Goal: Task Accomplishment & Management: Manage account settings

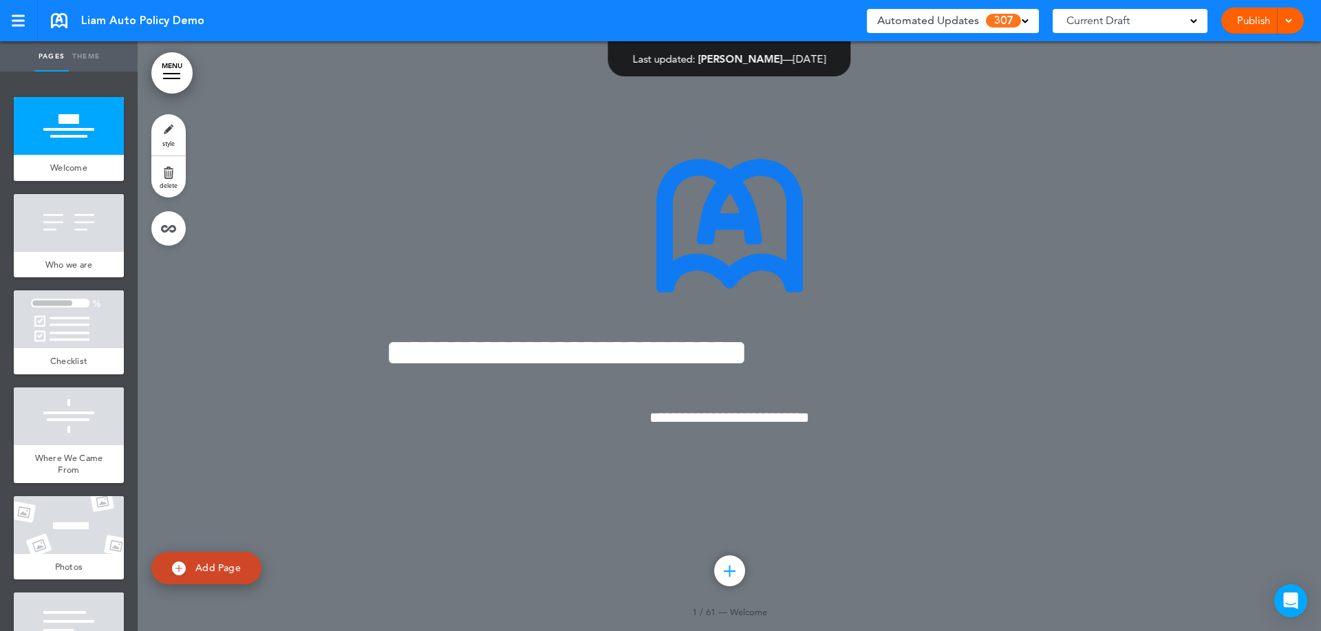
click at [465, 542] on div "**********" at bounding box center [729, 335] width 688 height 457
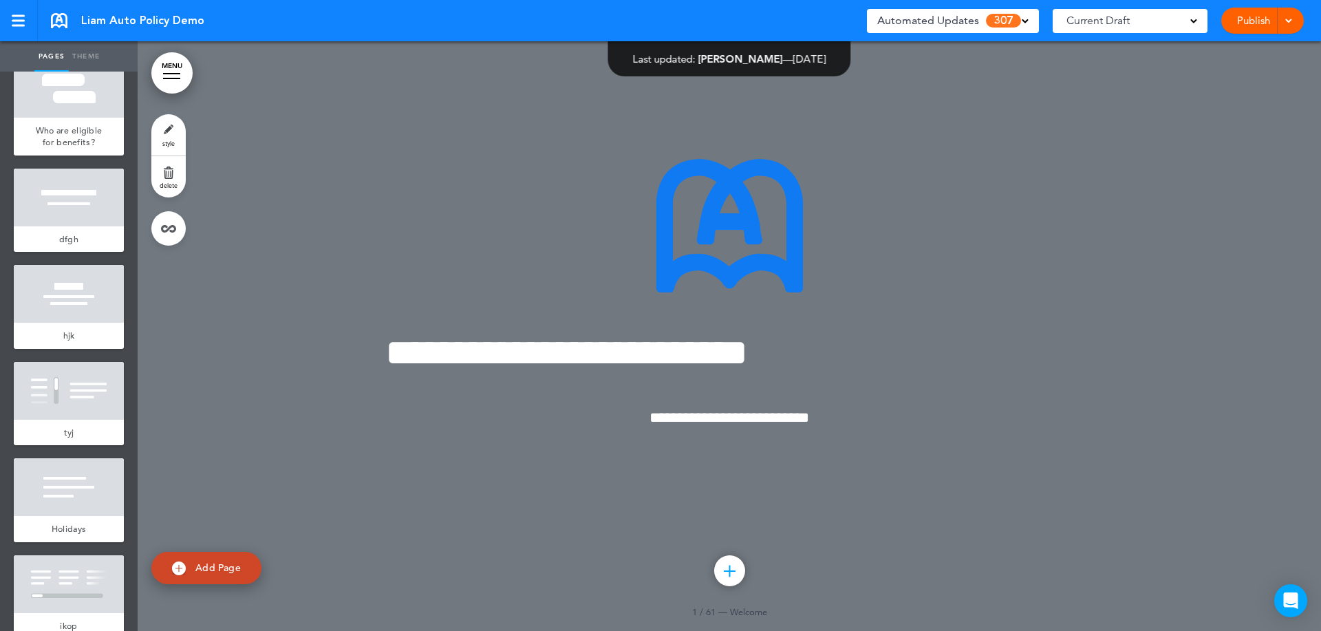
scroll to position [5850, 0]
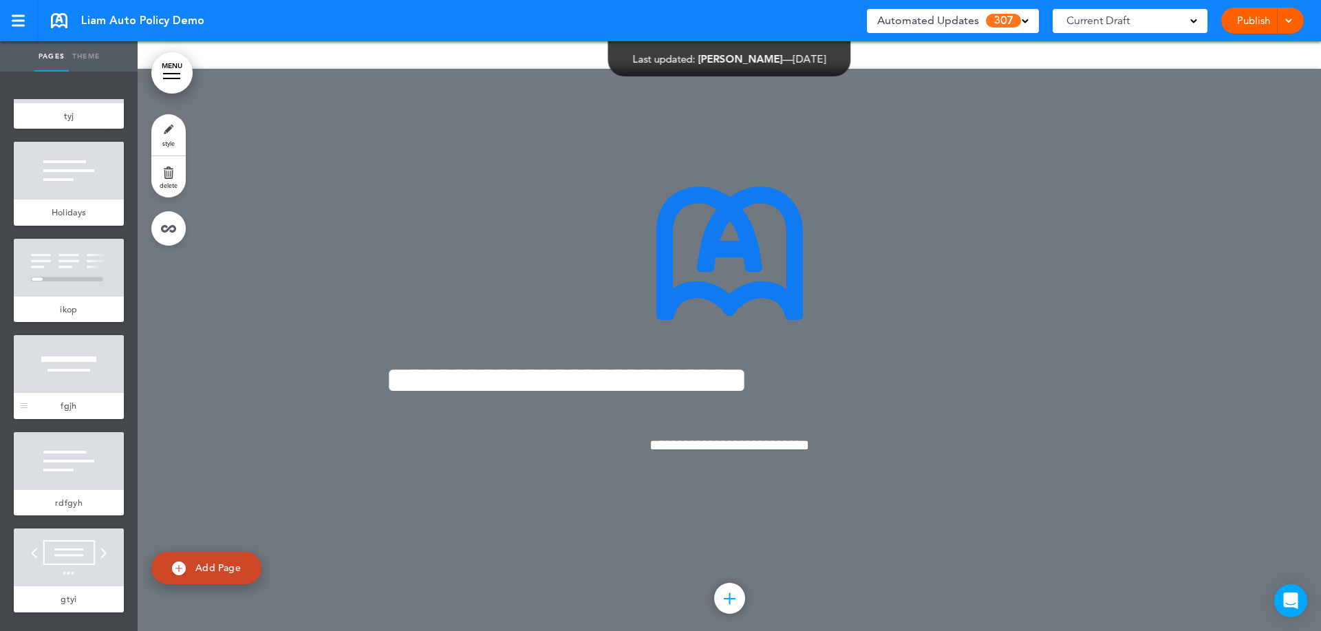
click at [83, 393] on div at bounding box center [69, 364] width 110 height 58
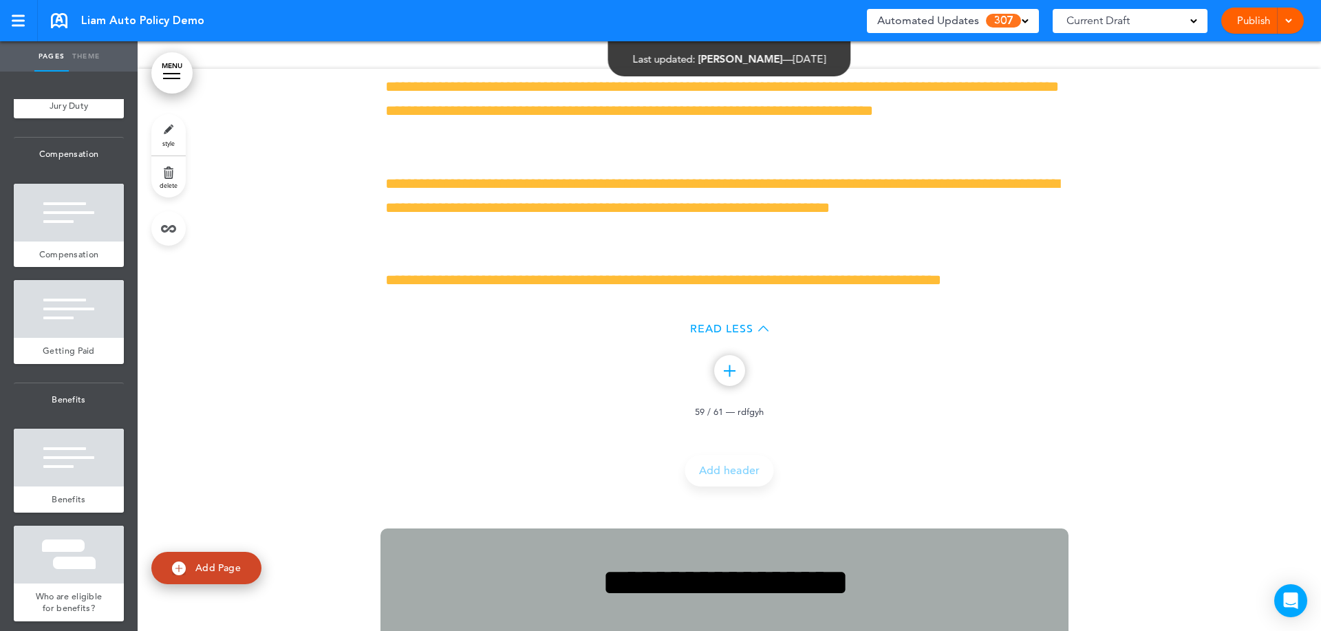
scroll to position [4723, 0]
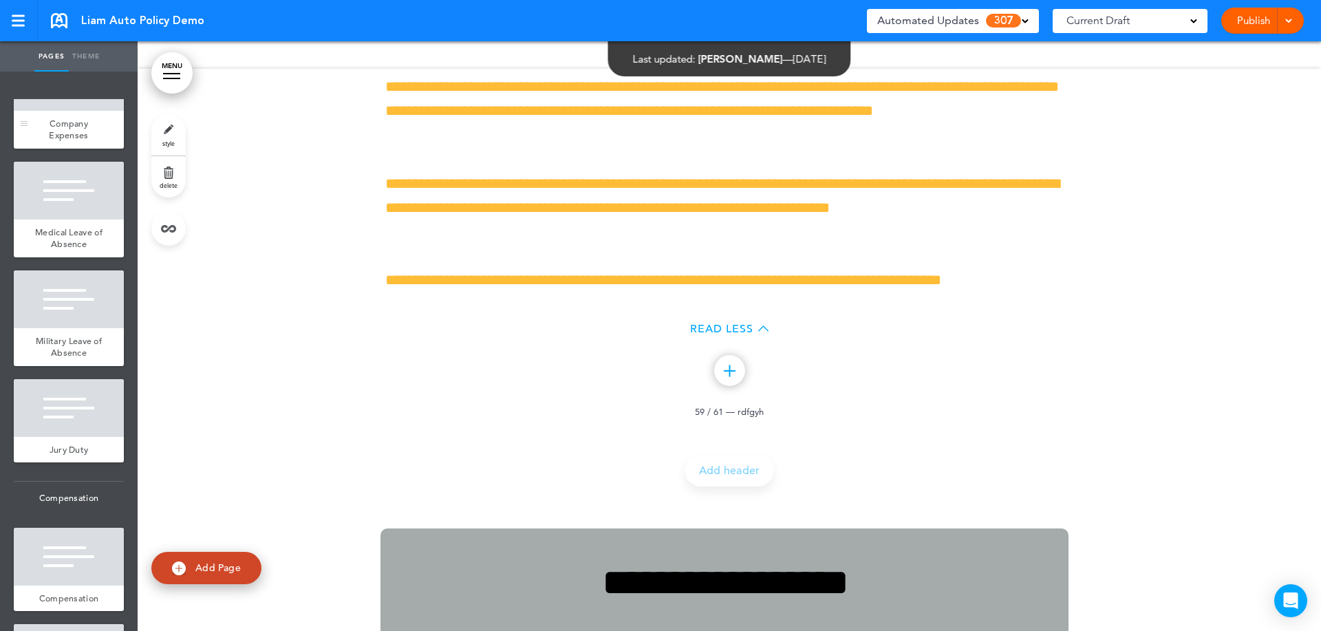
click at [60, 111] on div at bounding box center [69, 82] width 110 height 58
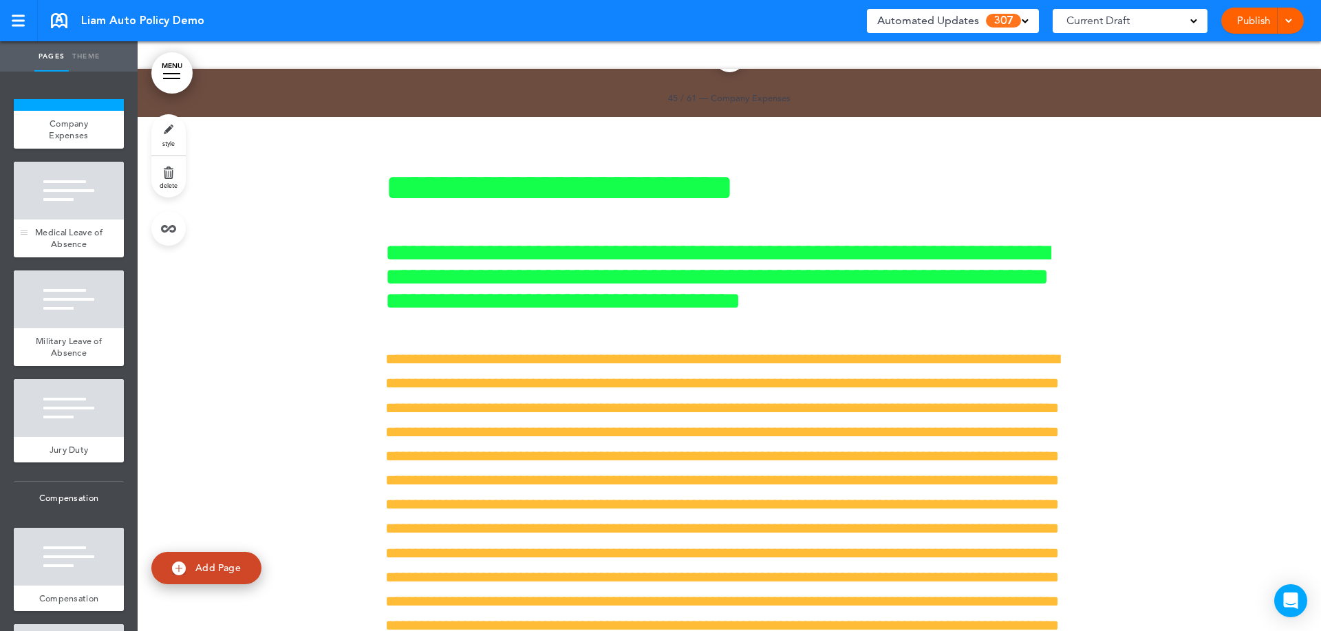
click at [75, 220] on div at bounding box center [69, 191] width 110 height 58
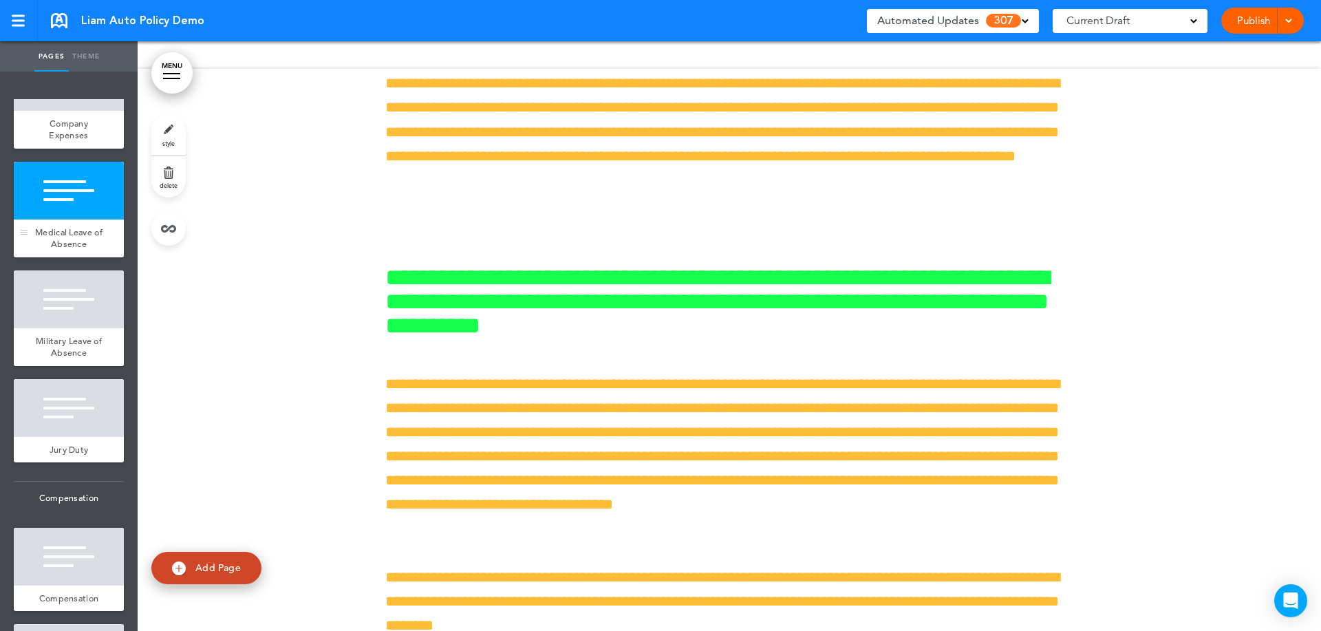
scroll to position [38377, 0]
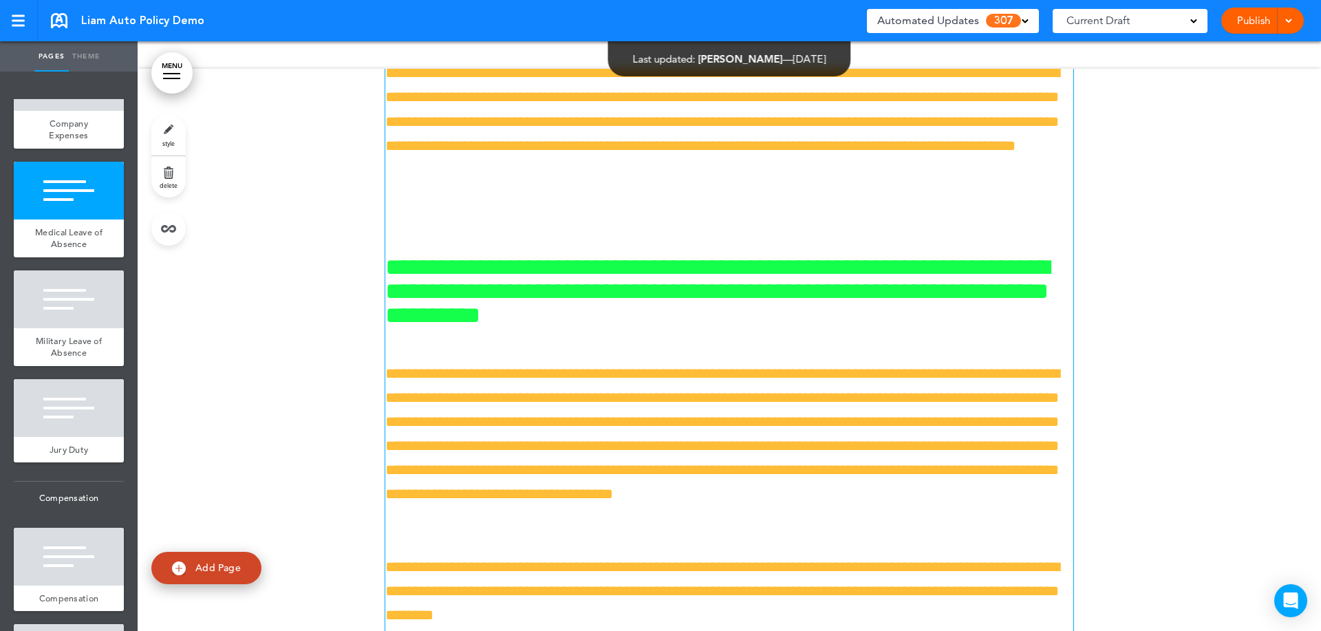
click at [805, 275] on div "**********" at bounding box center [729, 98] width 688 height 1302
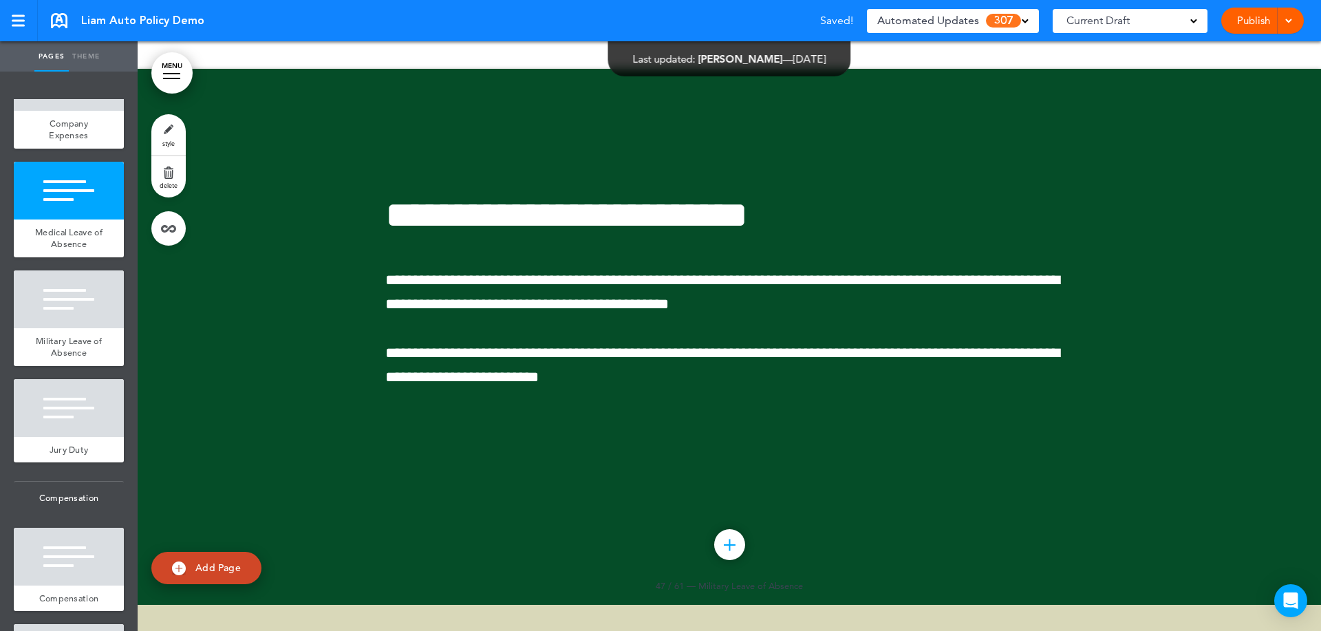
scroll to position [38340, 0]
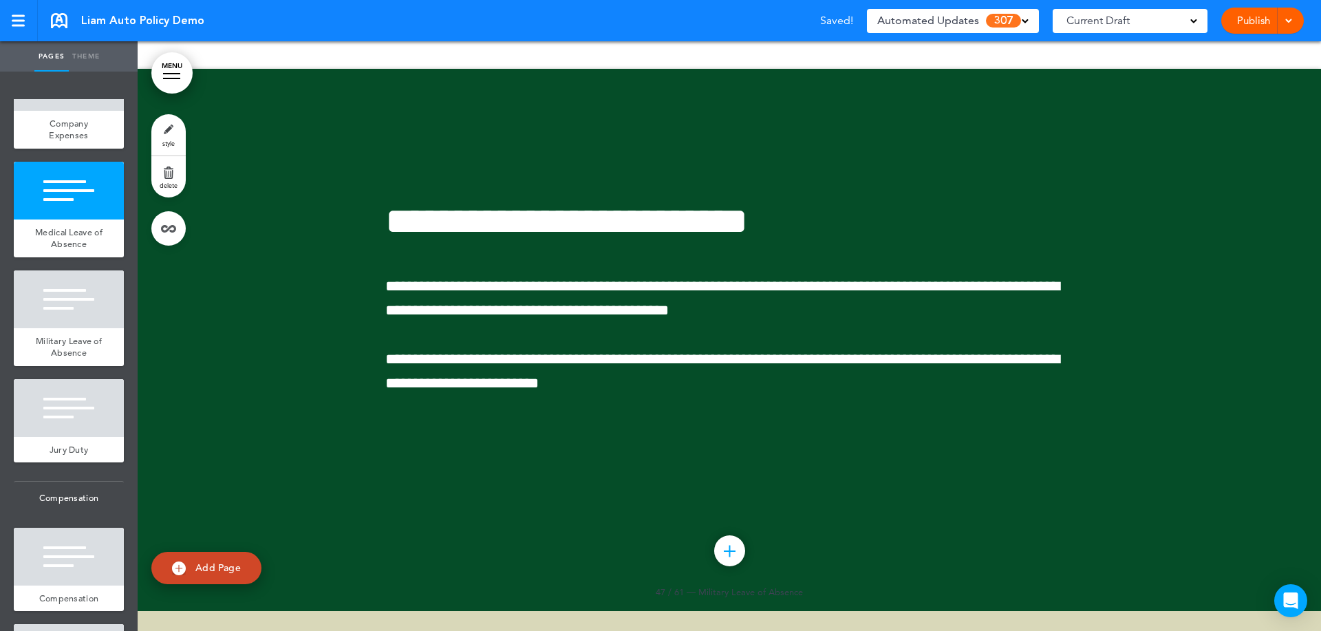
drag, startPoint x: 591, startPoint y: 259, endPoint x: 591, endPoint y: 272, distance: 12.4
drag, startPoint x: 576, startPoint y: 365, endPoint x: 575, endPoint y: 356, distance: 9.7
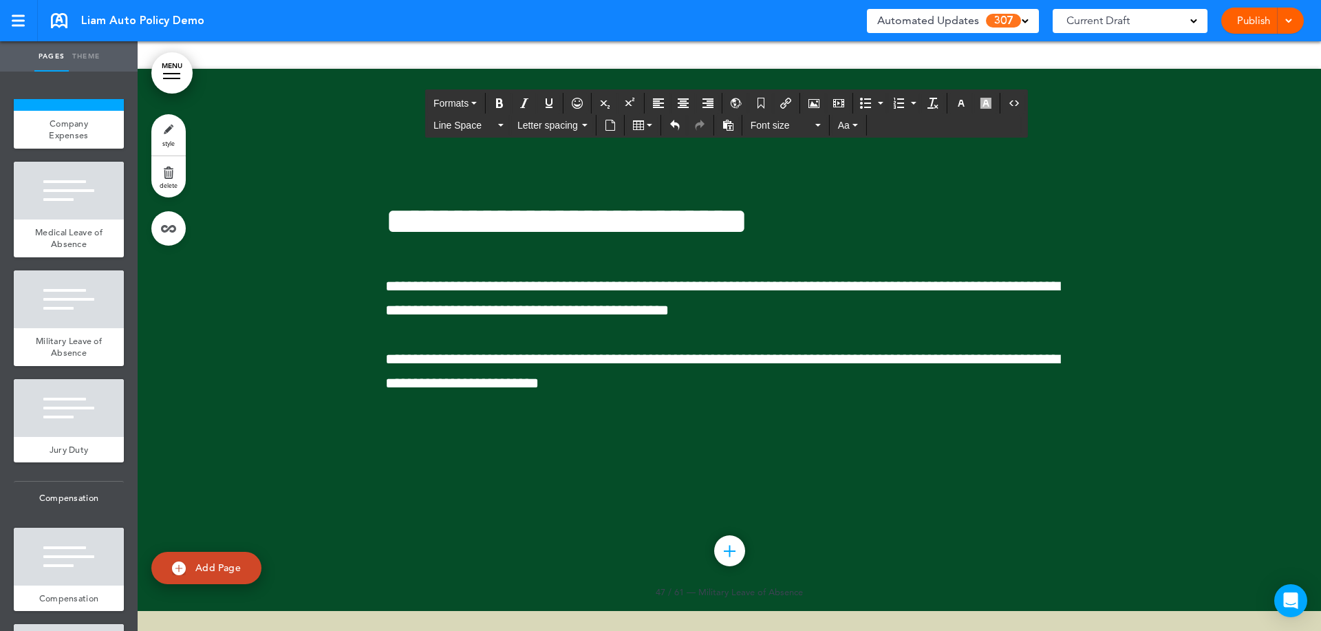
click at [999, 17] on span "307" at bounding box center [1003, 21] width 35 height 14
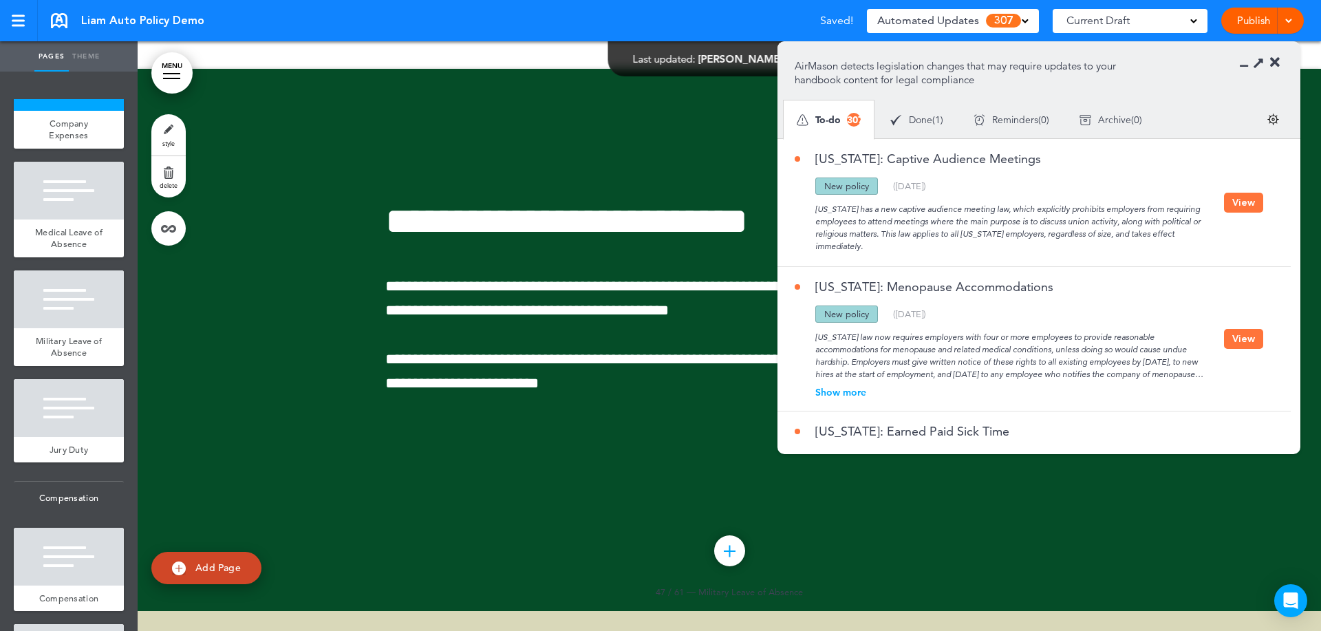
click at [1232, 203] on button "View" at bounding box center [1243, 203] width 39 height 20
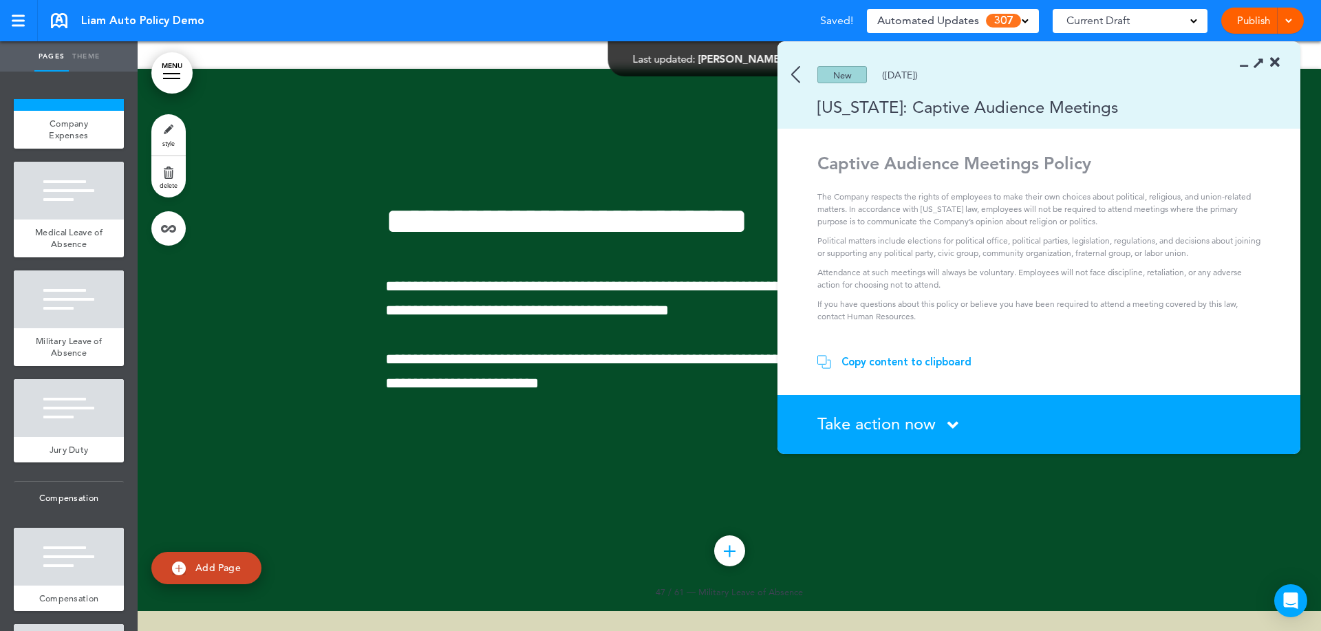
click at [904, 360] on div "Copy content to clipboard" at bounding box center [907, 362] width 130 height 14
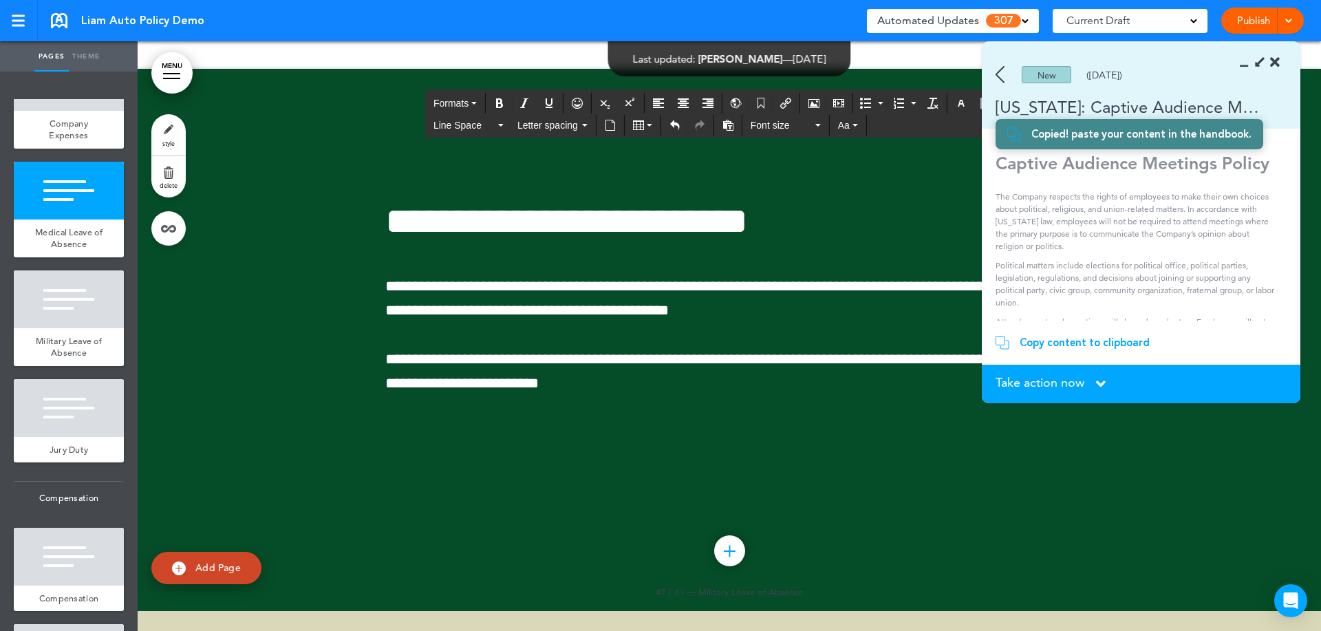
click at [961, 105] on icon "button" at bounding box center [961, 103] width 11 height 11
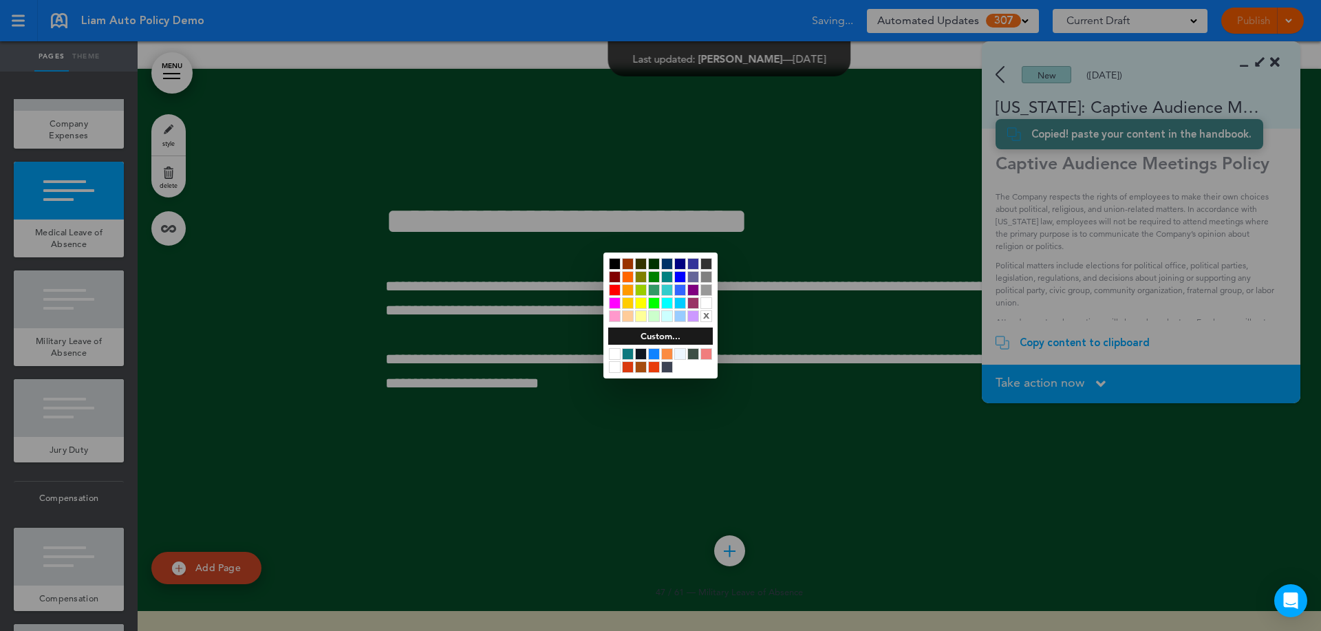
click at [613, 264] on div at bounding box center [615, 264] width 12 height 12
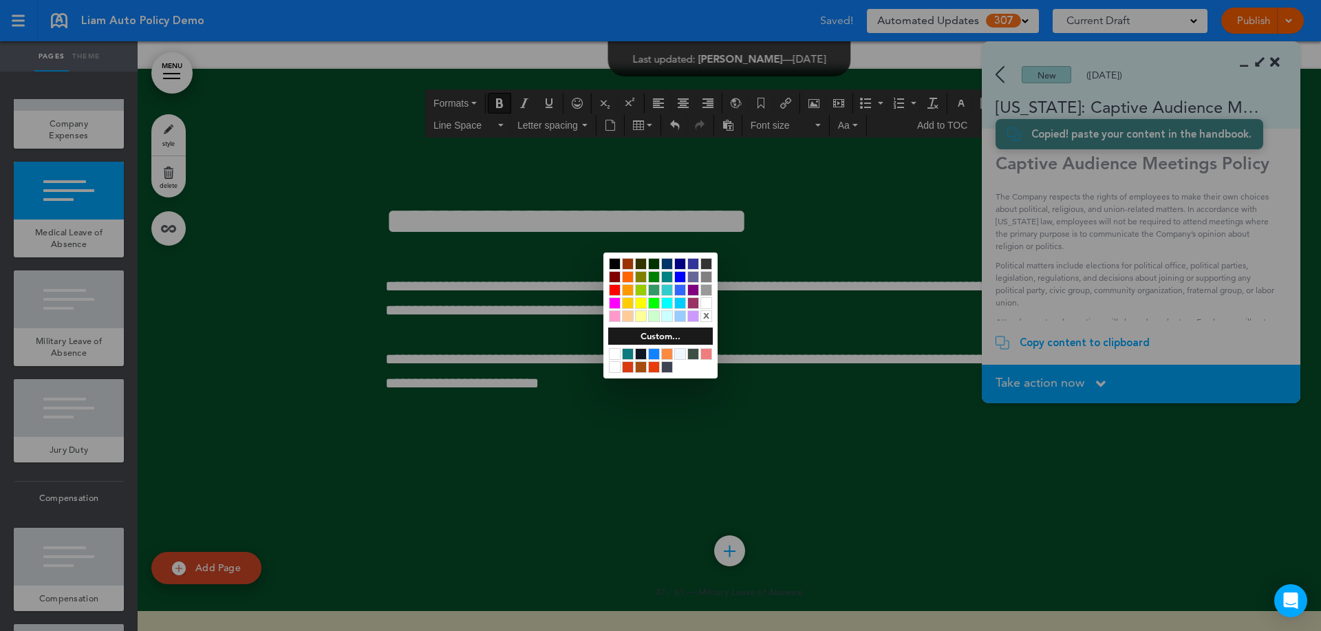
click at [610, 264] on div at bounding box center [615, 264] width 12 height 12
click at [465, 238] on div at bounding box center [660, 315] width 1321 height 631
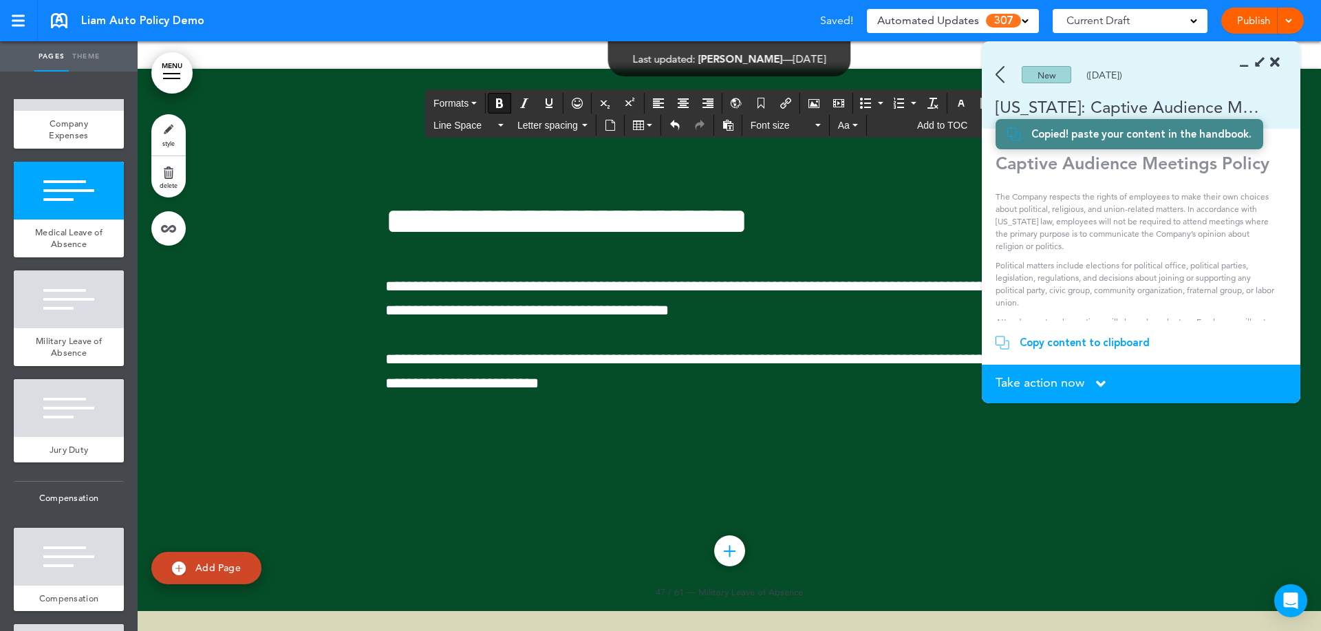
drag, startPoint x: 824, startPoint y: 535, endPoint x: 368, endPoint y: 150, distance: 596.8
click at [956, 106] on icon "button" at bounding box center [961, 103] width 11 height 11
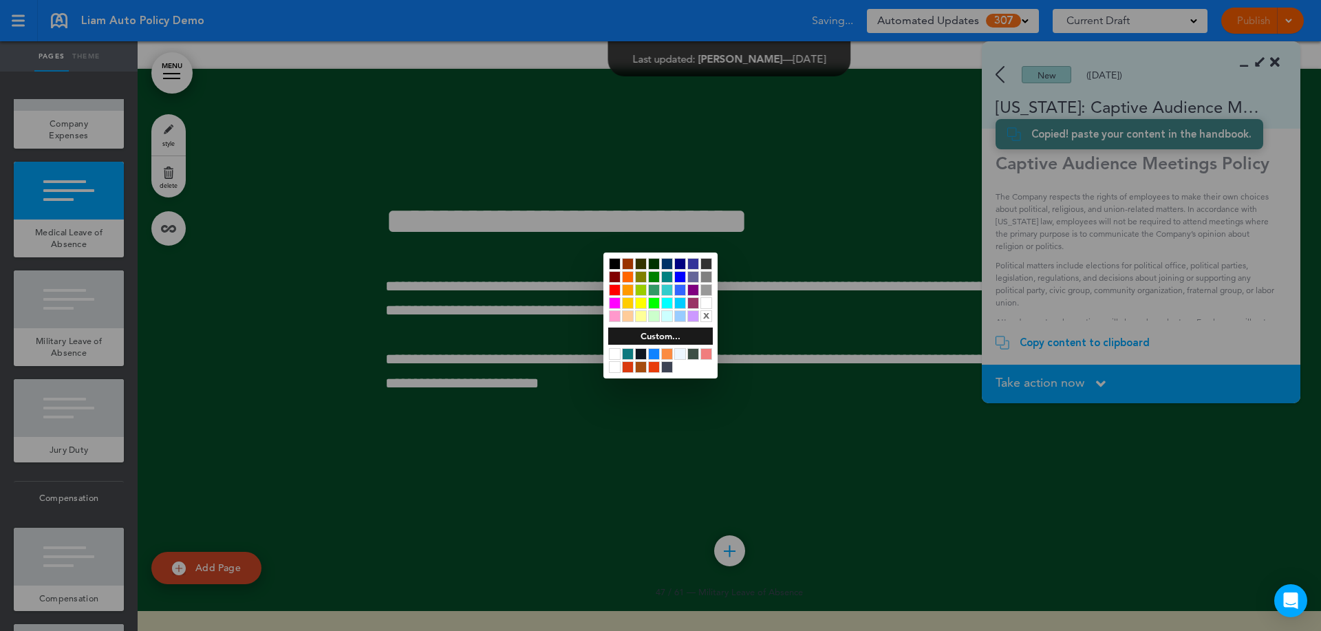
click at [613, 260] on div at bounding box center [615, 264] width 12 height 12
click at [522, 208] on div at bounding box center [660, 315] width 1321 height 631
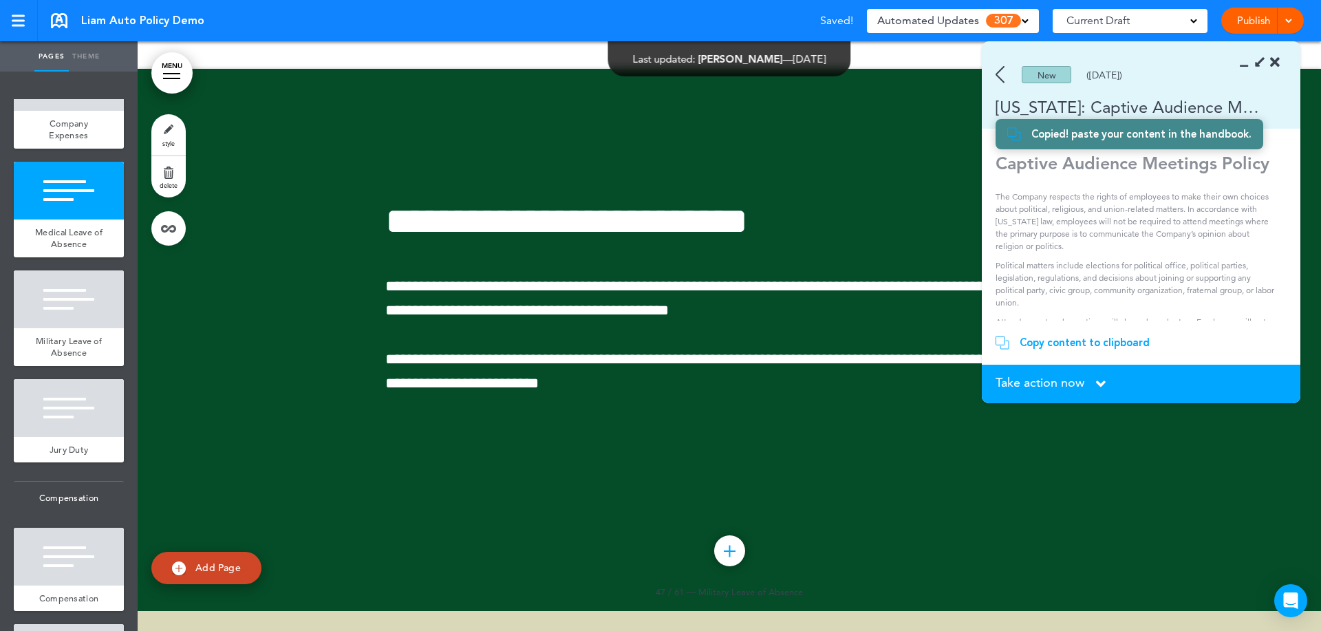
click at [1248, 63] on icon at bounding box center [1248, 63] width 0 height 14
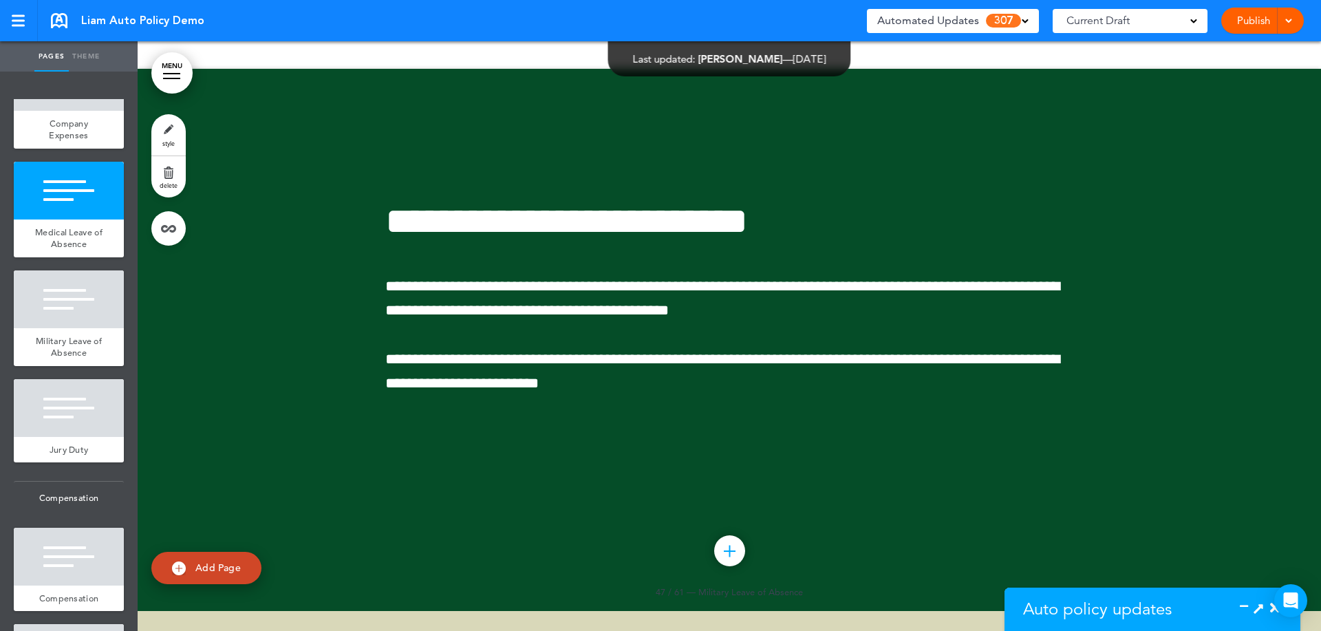
drag, startPoint x: 330, startPoint y: 238, endPoint x: 332, endPoint y: 251, distance: 12.7
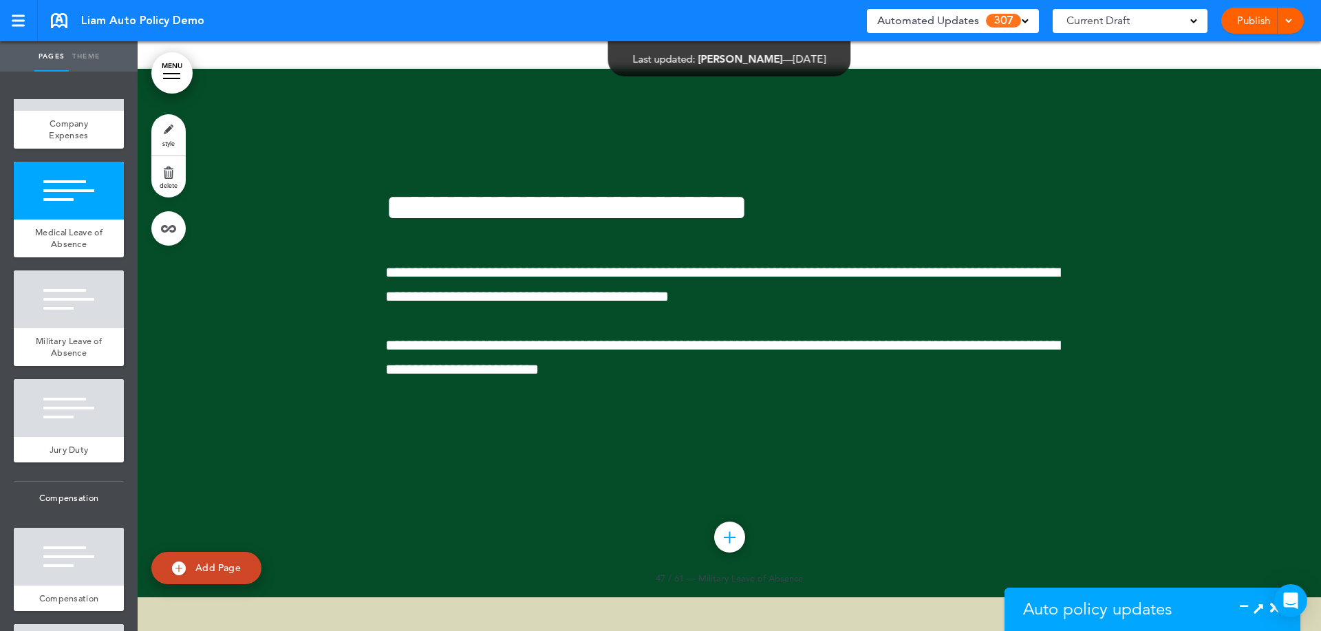
scroll to position [38370, 0]
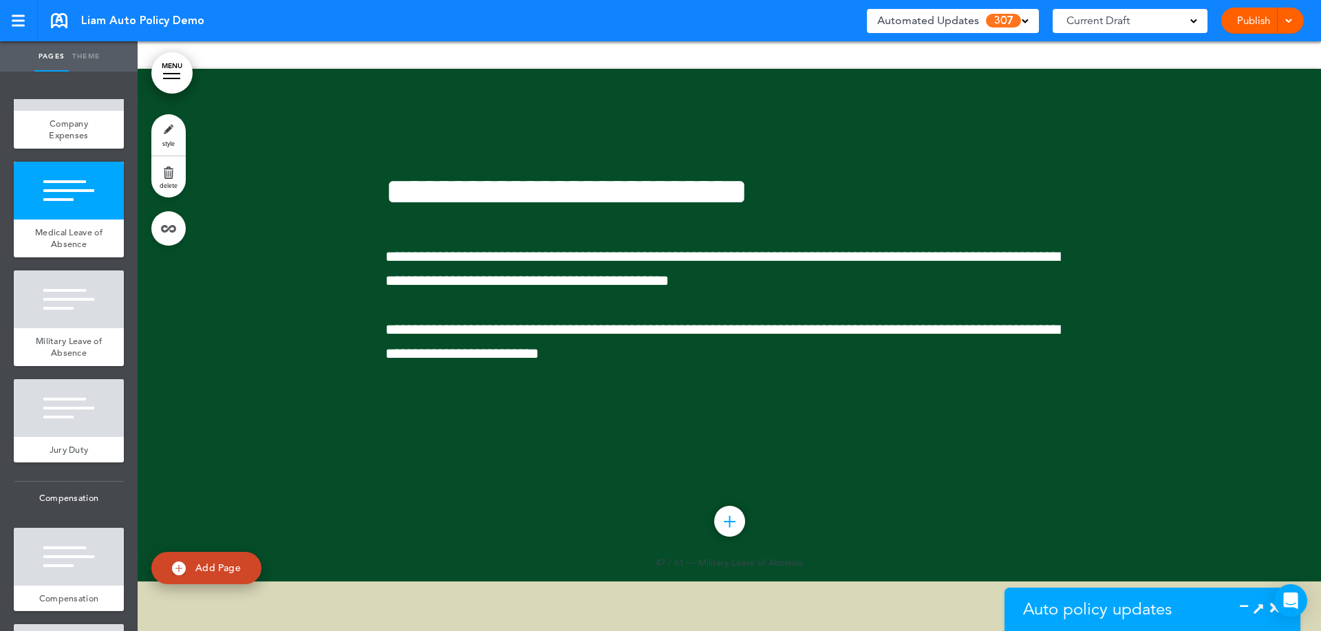
click at [175, 134] on link "style" at bounding box center [168, 134] width 34 height 41
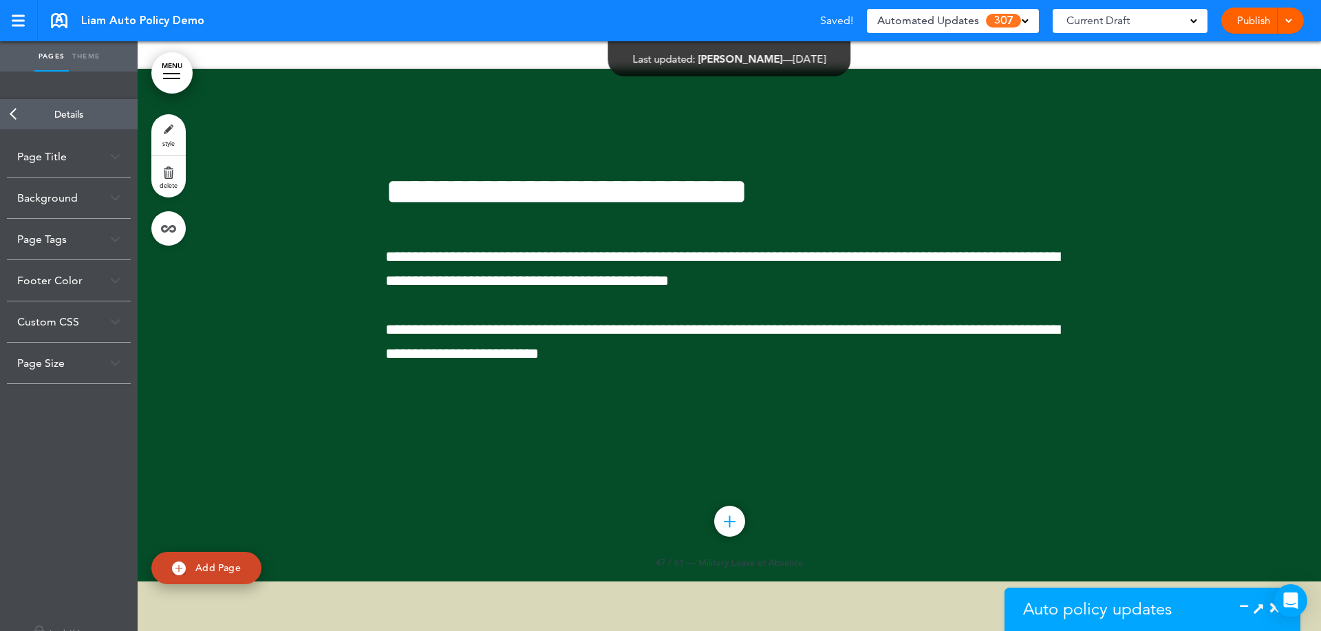
click at [98, 178] on div "Background" at bounding box center [69, 198] width 124 height 41
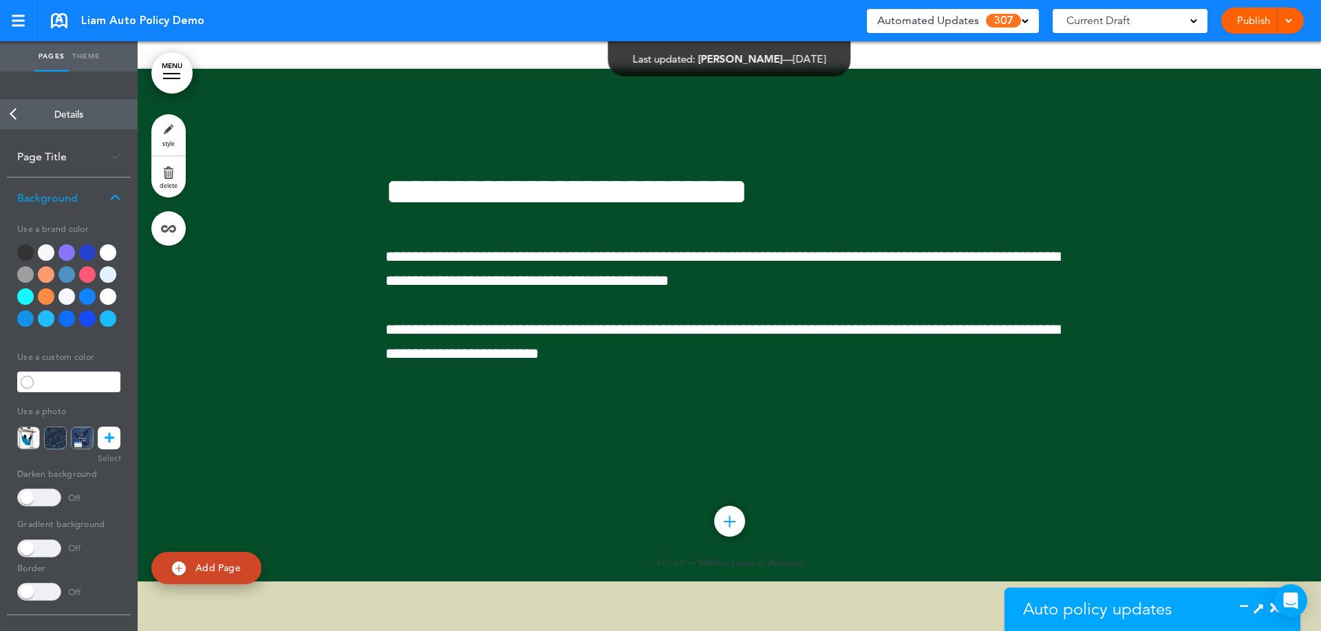
click at [86, 266] on div at bounding box center [87, 274] width 17 height 17
click at [83, 427] on img at bounding box center [82, 438] width 23 height 23
click at [28, 427] on img at bounding box center [28, 438] width 23 height 23
click at [110, 427] on icon at bounding box center [110, 438] width 10 height 23
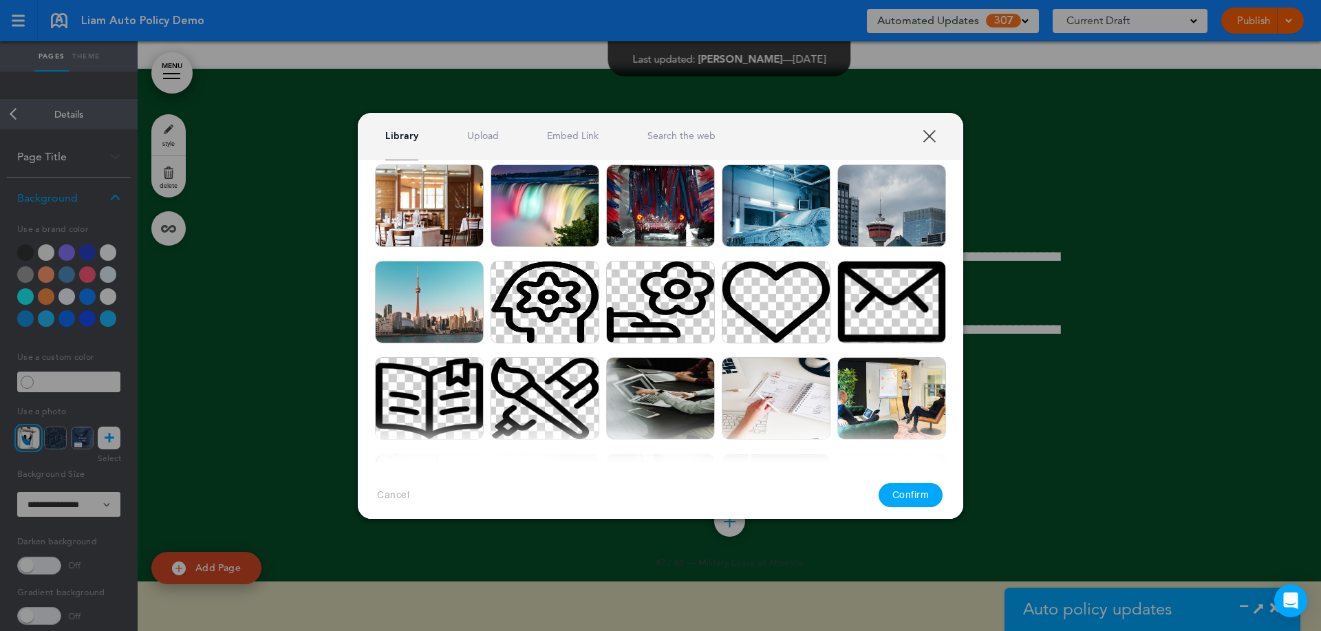
scroll to position [688, 0]
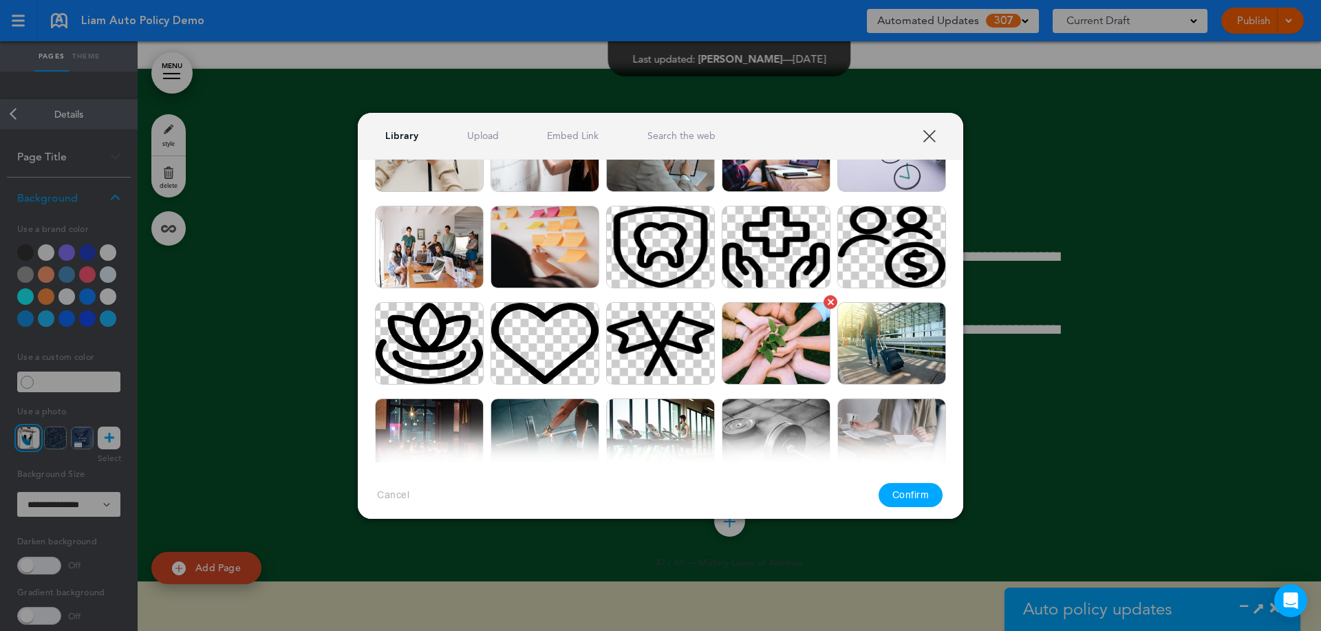
click at [763, 332] on img at bounding box center [776, 343] width 109 height 83
click at [913, 492] on button "Confirm" at bounding box center [911, 495] width 65 height 24
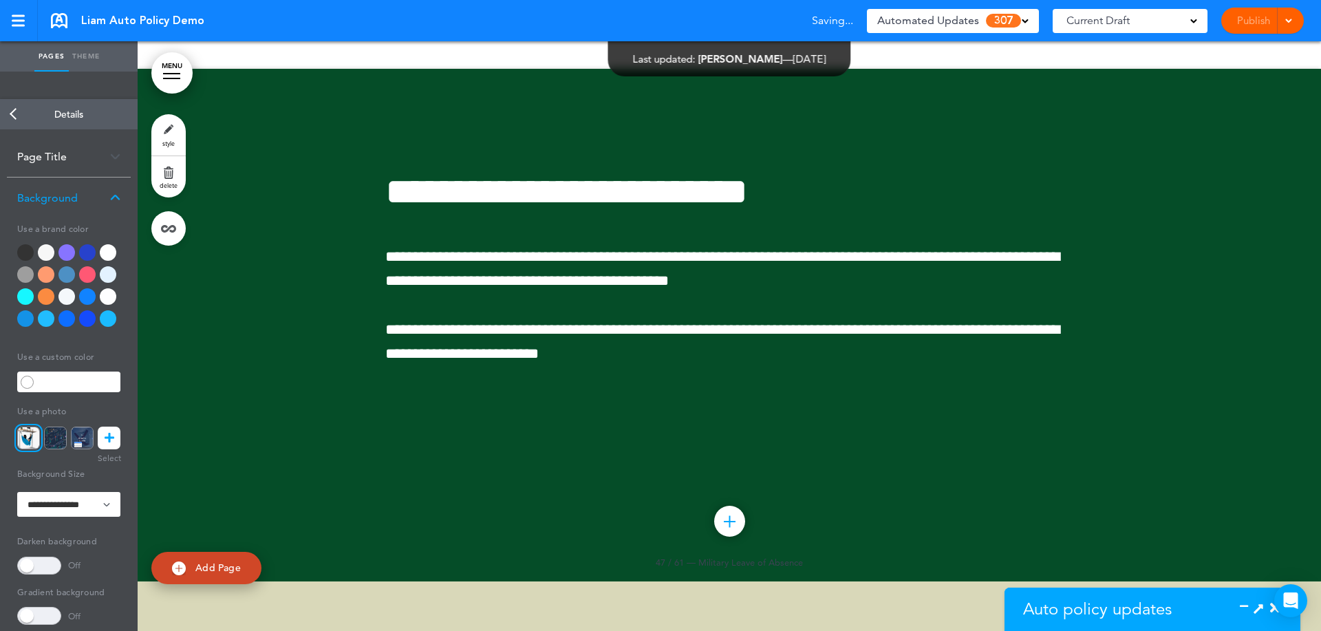
click at [849, 425] on img at bounding box center [900, 444] width 113 height 86
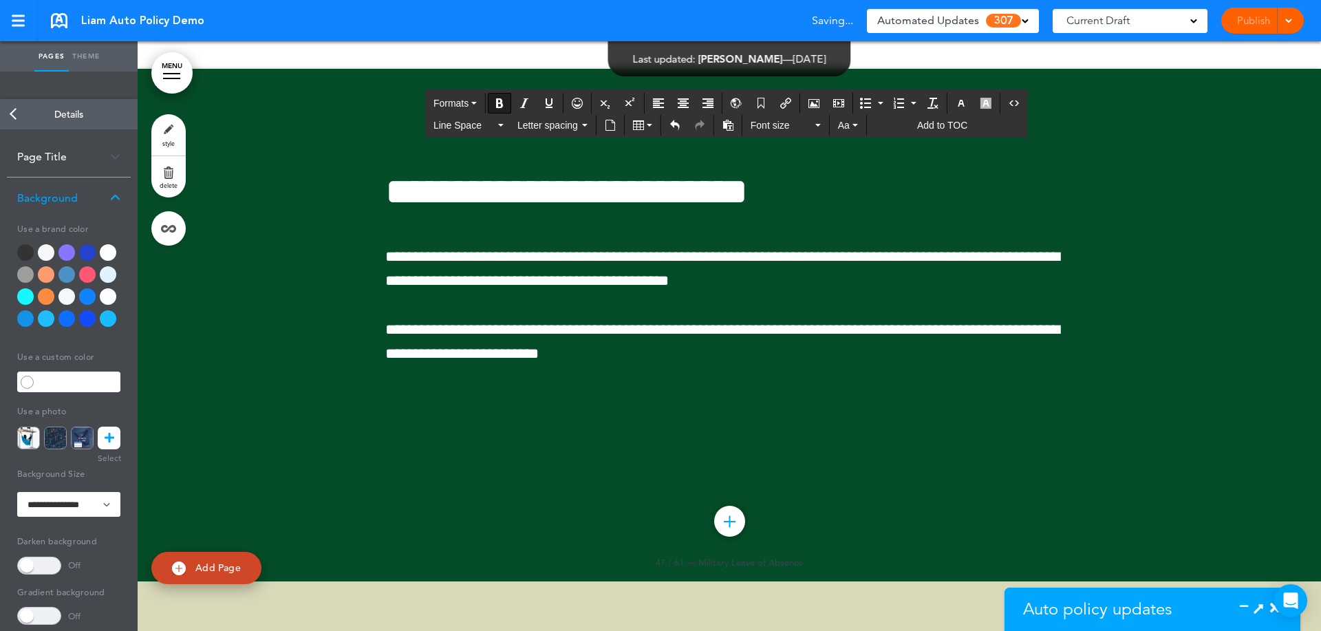
drag, startPoint x: 824, startPoint y: 504, endPoint x: 387, endPoint y: 134, distance: 573.3
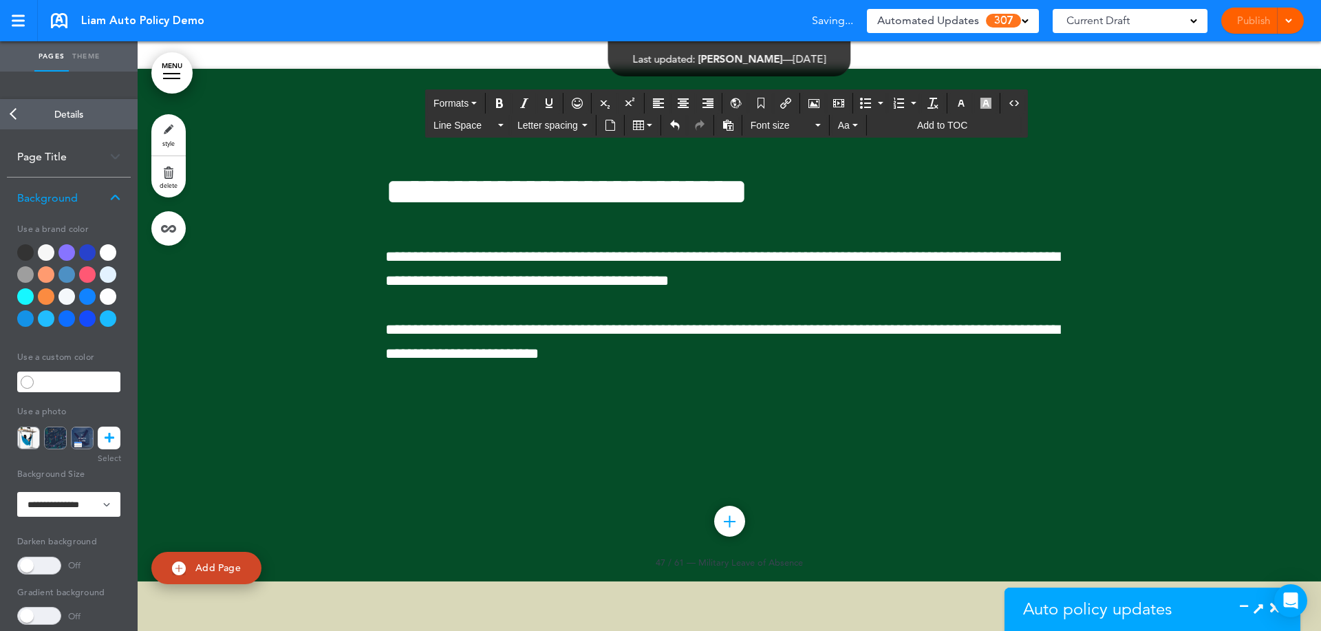
click at [959, 104] on icon "button" at bounding box center [961, 103] width 11 height 11
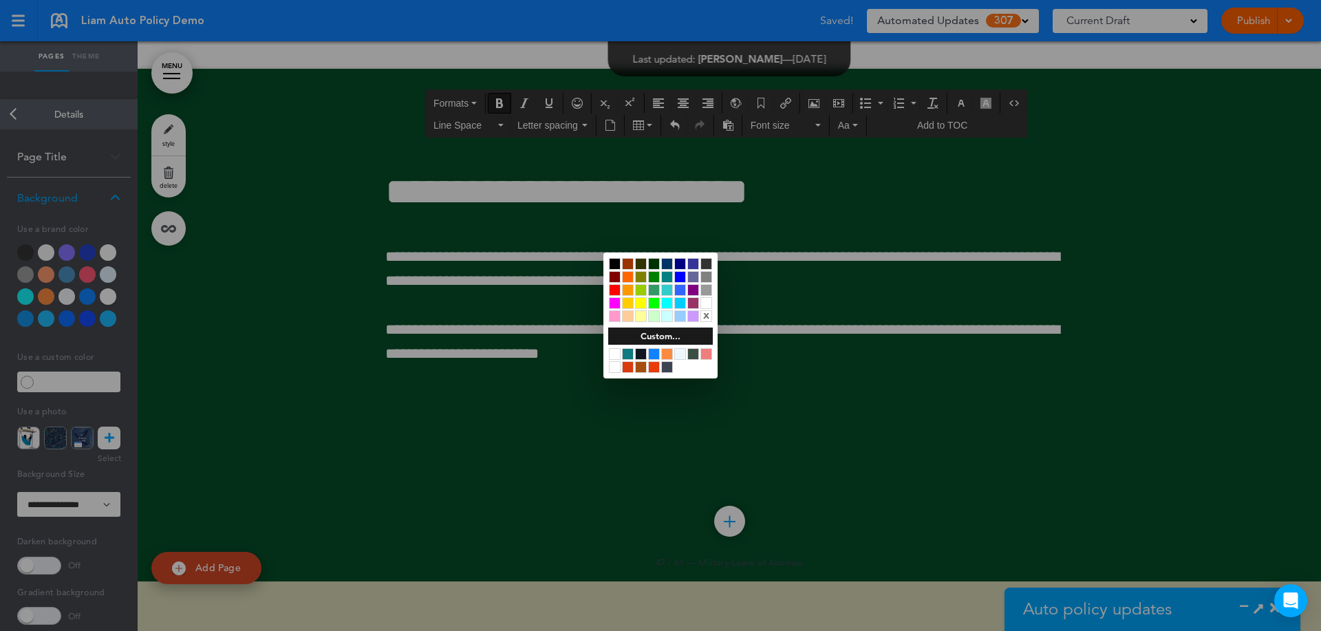
click at [703, 303] on div at bounding box center [707, 303] width 12 height 12
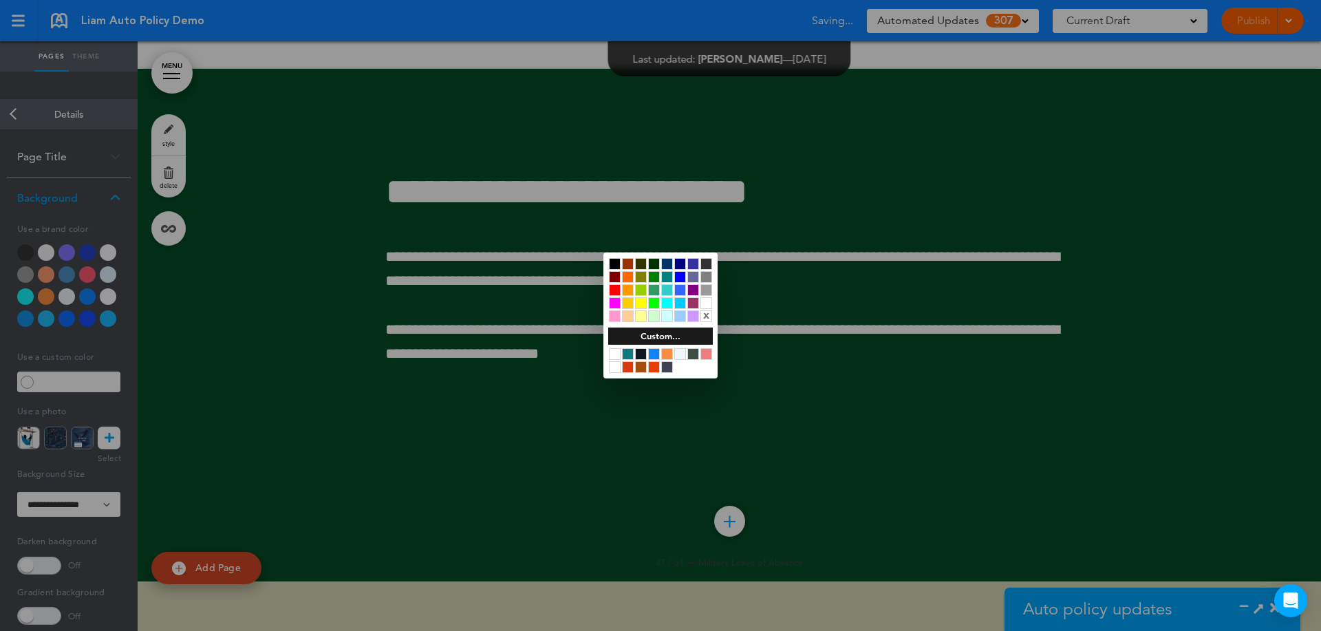
click at [968, 338] on div at bounding box center [660, 315] width 1321 height 631
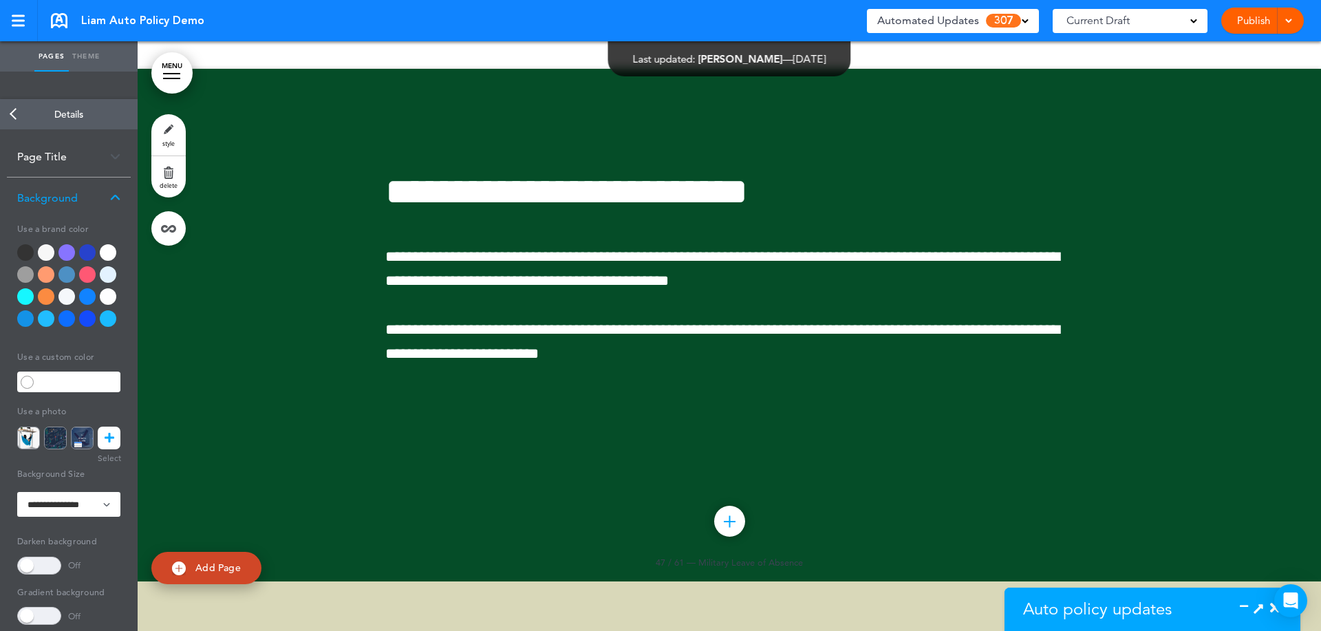
drag, startPoint x: 1272, startPoint y: 614, endPoint x: 577, endPoint y: 1, distance: 927.0
click at [1275, 614] on body "Make this page common so it is available in other handbooks. This handbook Prev…" at bounding box center [660, 315] width 1321 height 631
click at [1272, 615] on icon at bounding box center [1275, 608] width 10 height 14
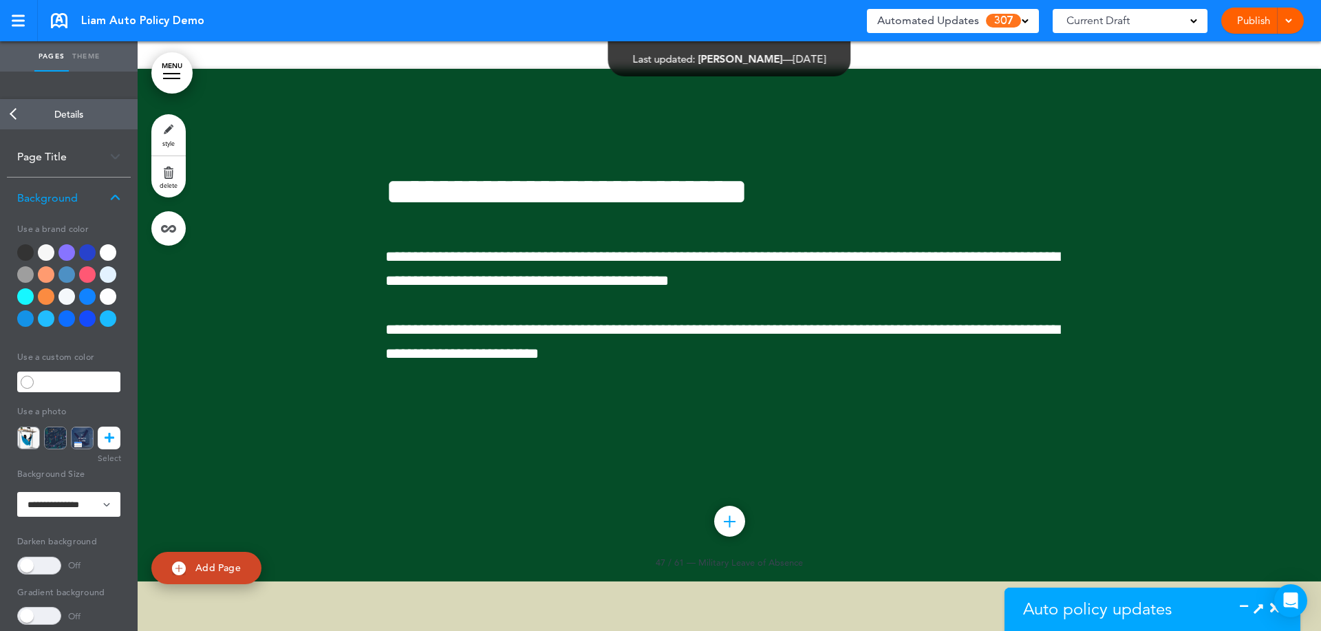
click at [1005, 21] on span "307" at bounding box center [1003, 21] width 35 height 14
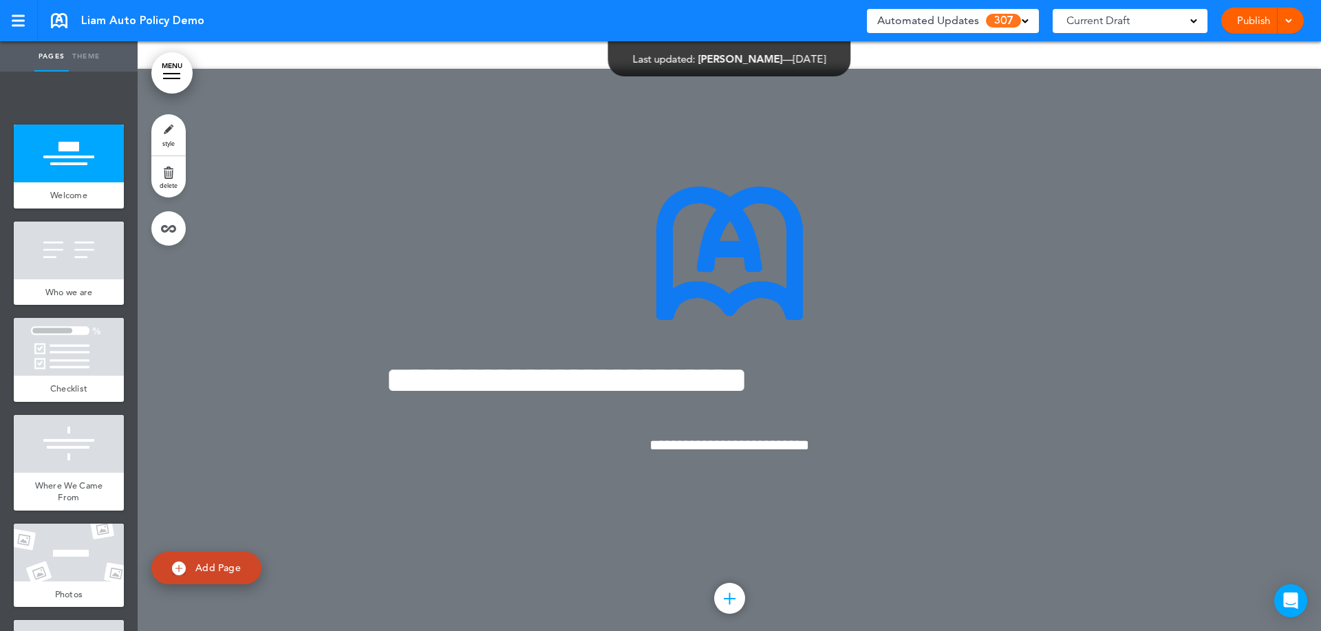
click at [959, 19] on span "Automated Updates" at bounding box center [928, 20] width 102 height 19
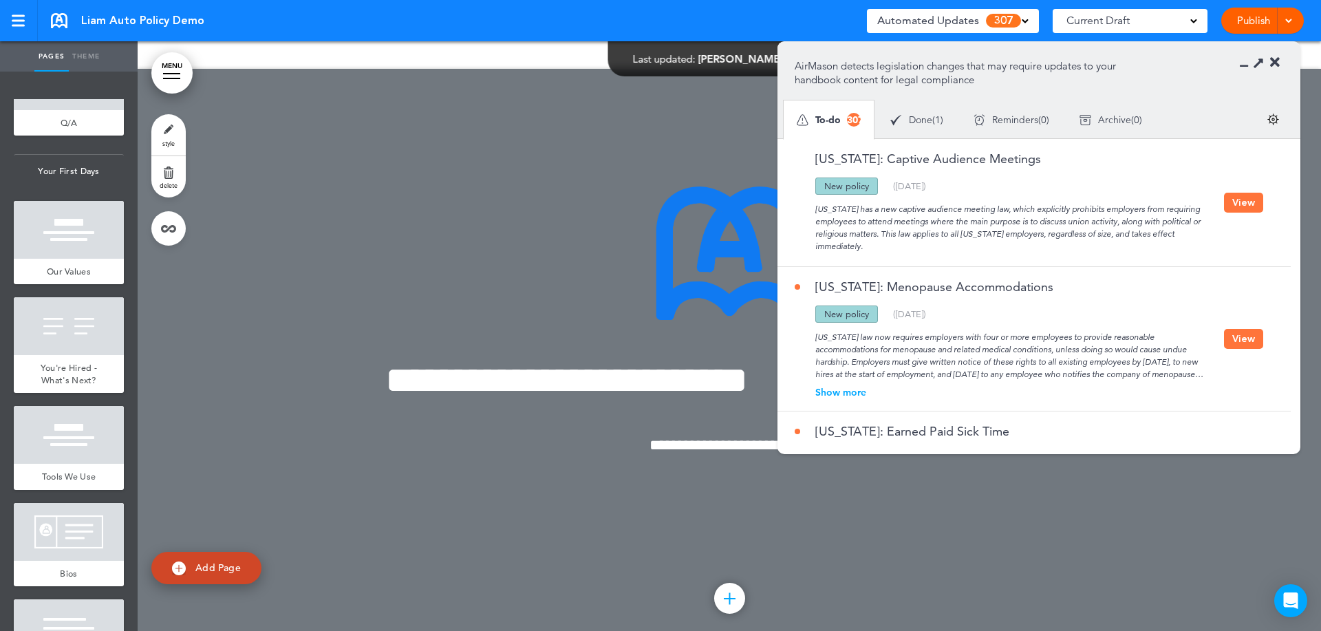
scroll to position [1721, 0]
click at [50, 209] on div at bounding box center [69, 229] width 110 height 58
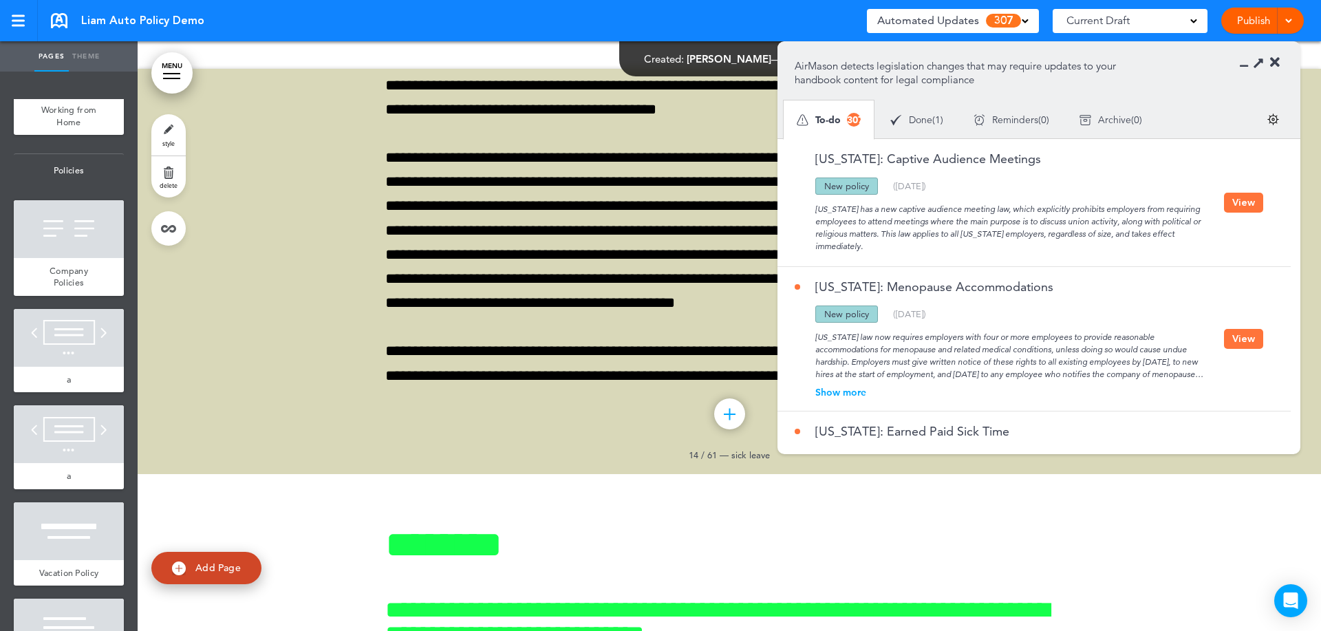
click at [1233, 205] on button "View" at bounding box center [1243, 203] width 39 height 20
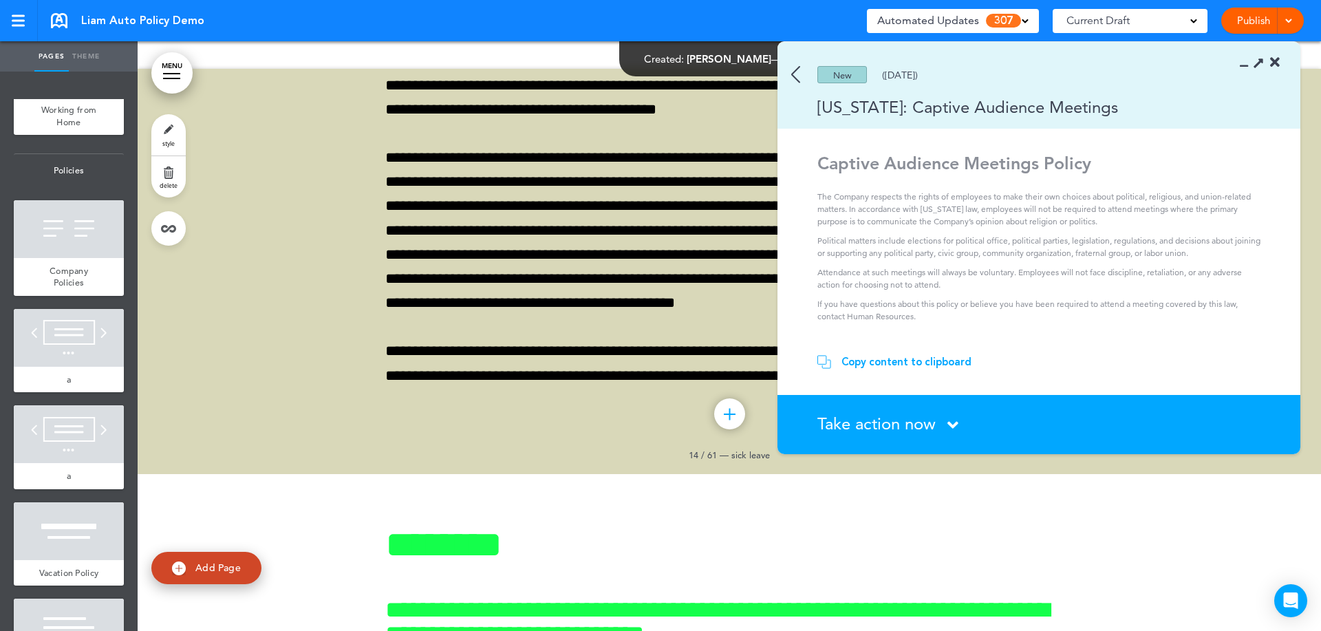
click at [898, 365] on div "Copy content to clipboard" at bounding box center [907, 362] width 130 height 14
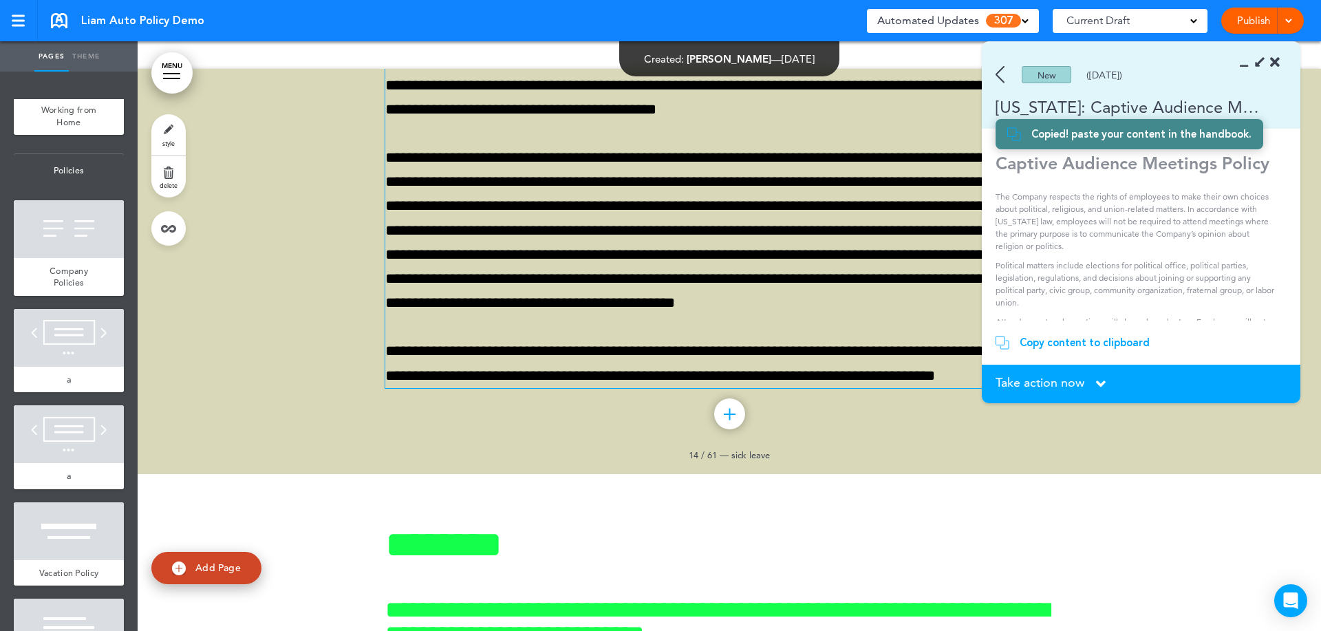
click at [868, 122] on p "**********" at bounding box center [729, 73] width 688 height 97
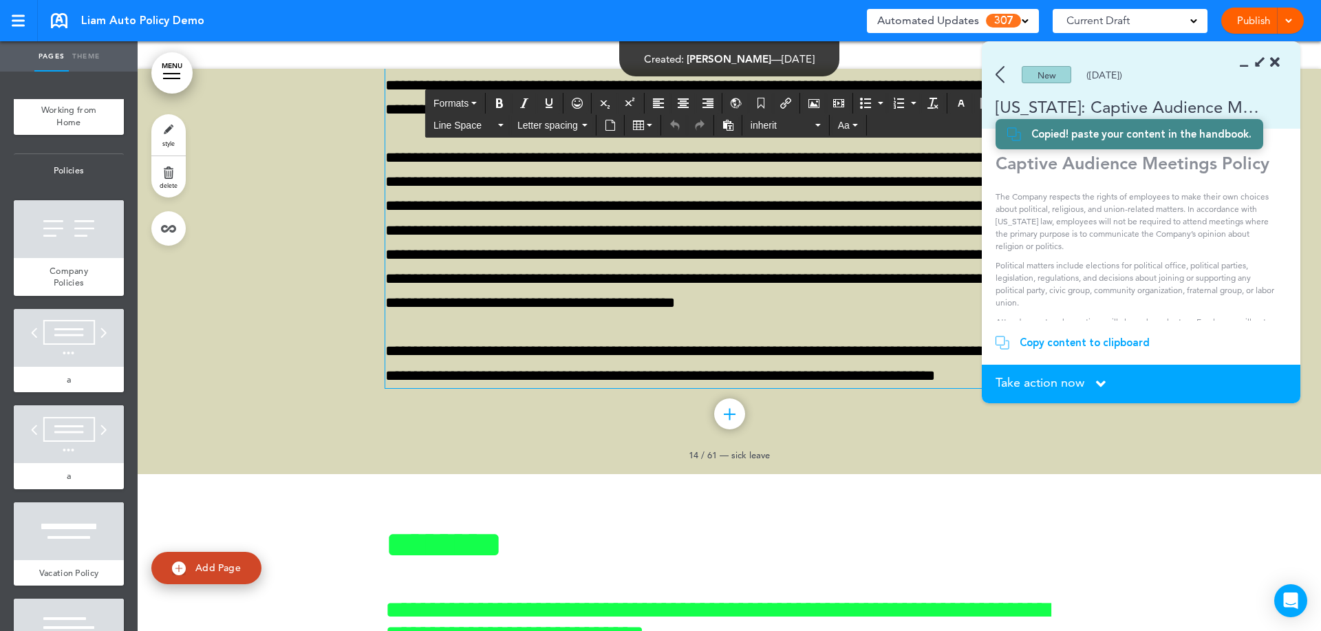
drag, startPoint x: 421, startPoint y: 356, endPoint x: 395, endPoint y: 345, distance: 28.1
click at [394, 348] on div "**********" at bounding box center [729, 94] width 688 height 587
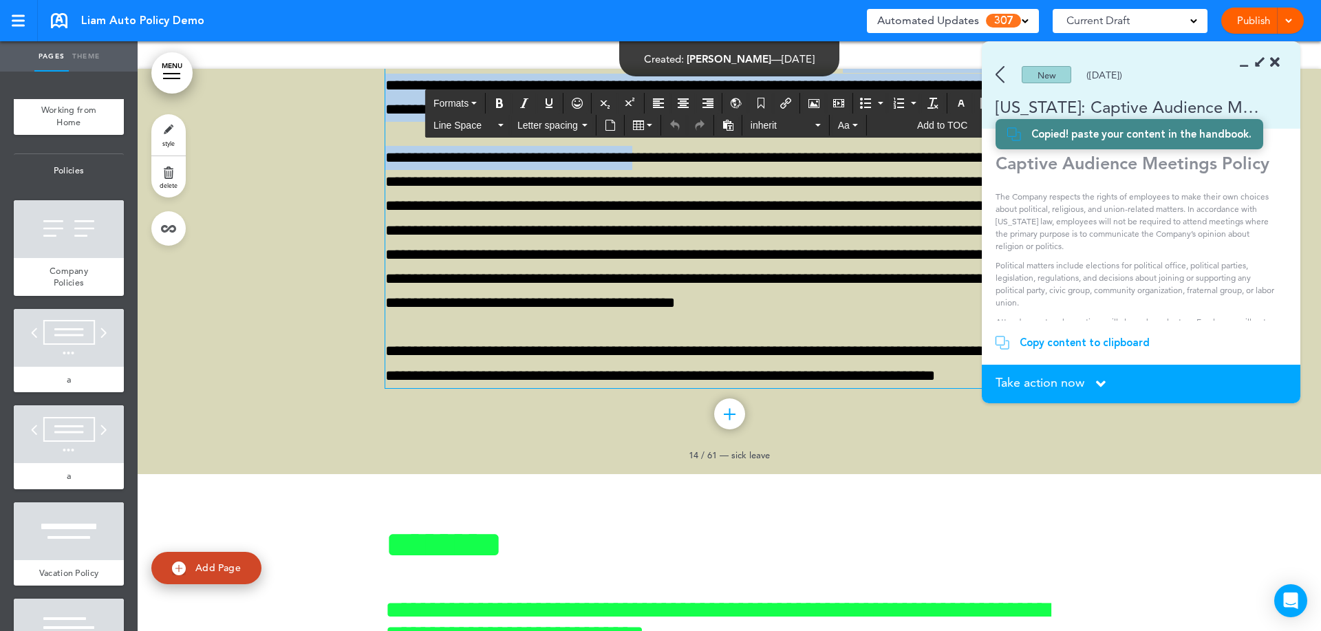
click at [644, 117] on span "**********" at bounding box center [722, 73] width 674 height 88
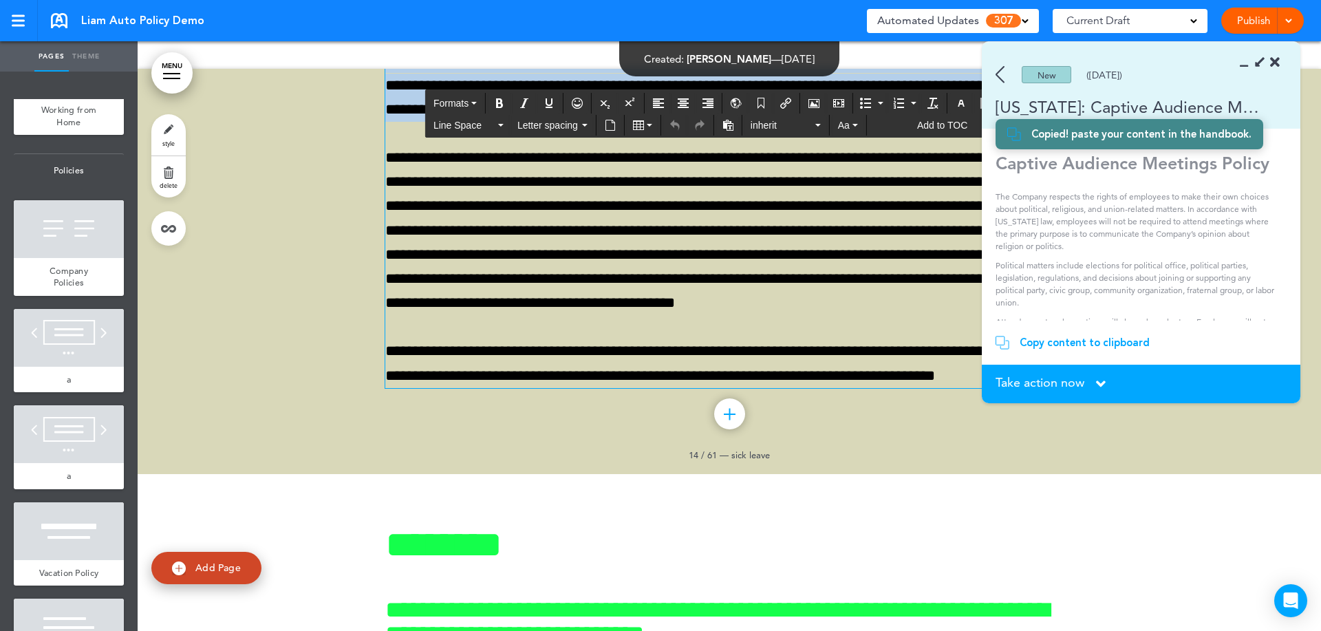
drag, startPoint x: 567, startPoint y: 388, endPoint x: 365, endPoint y: 298, distance: 220.9
click at [365, 298] on div "**********" at bounding box center [730, 111] width 1184 height 725
paste div
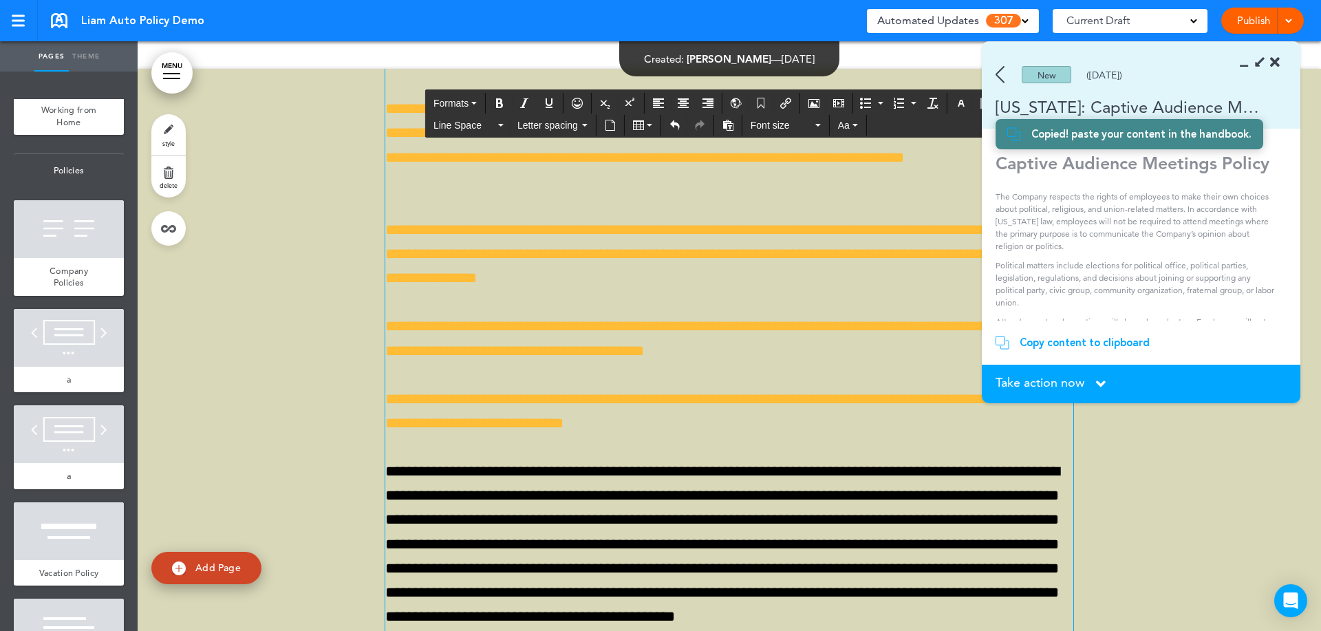
drag, startPoint x: 864, startPoint y: 339, endPoint x: 867, endPoint y: 374, distance: 34.6
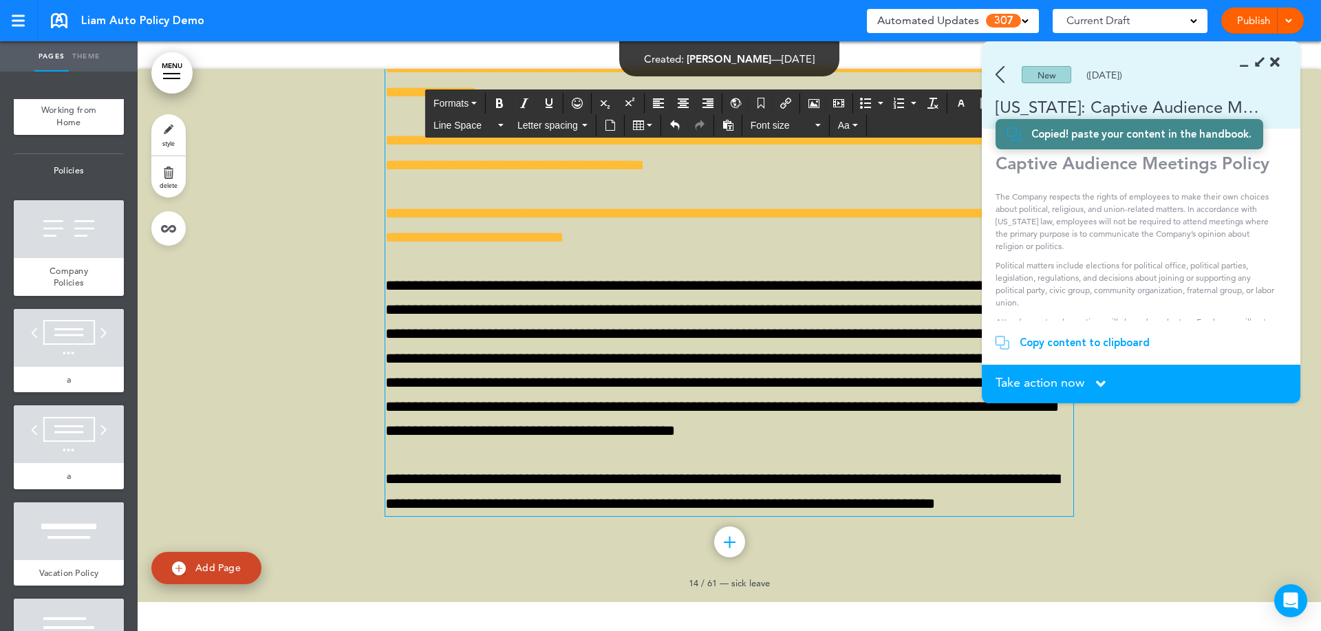
click at [999, 76] on img at bounding box center [1000, 74] width 9 height 17
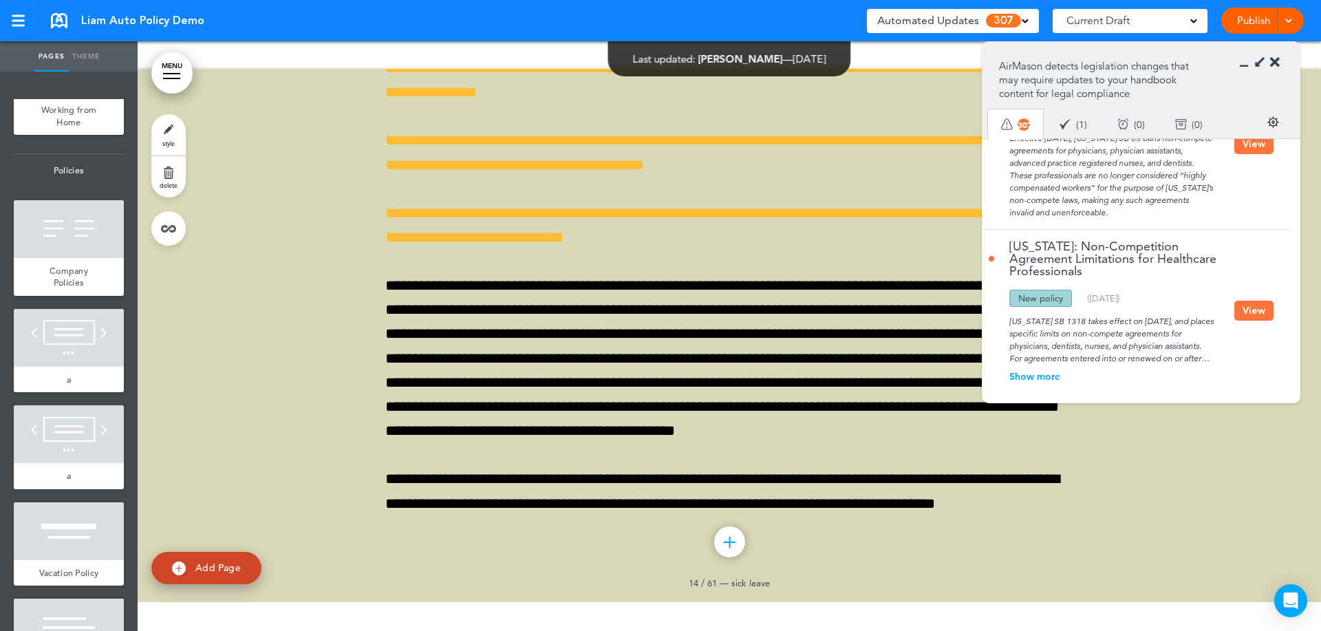
scroll to position [1376, 0]
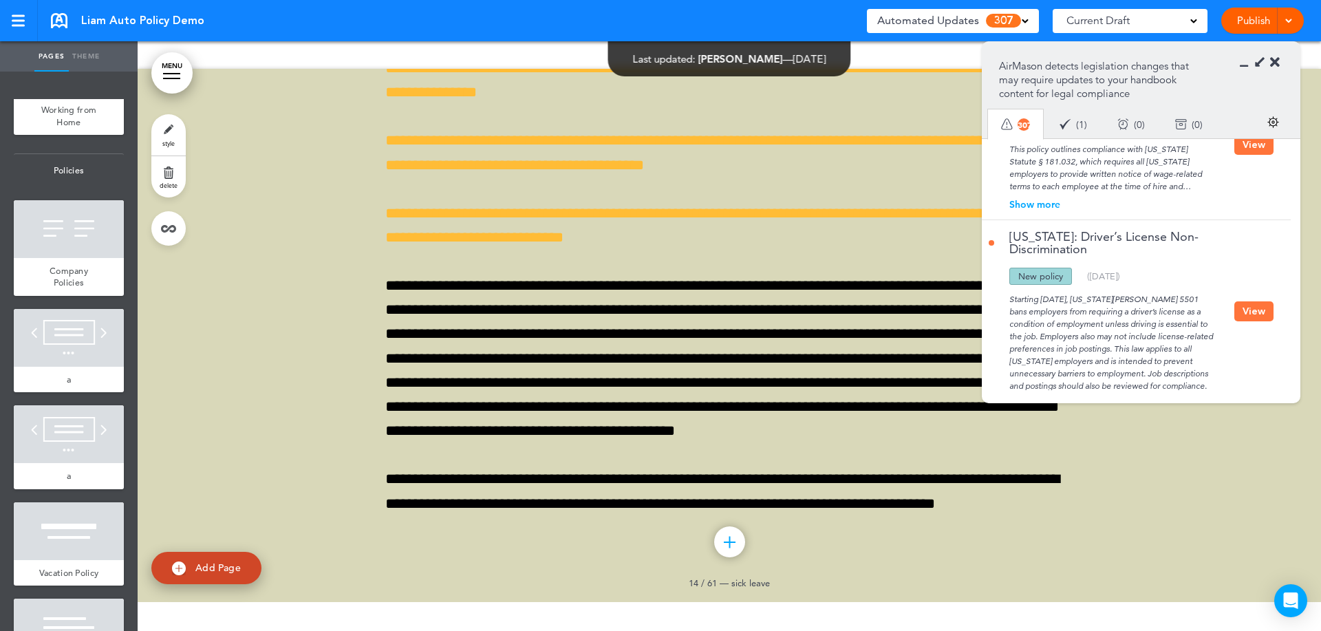
drag, startPoint x: 1050, startPoint y: 264, endPoint x: 1054, endPoint y: 288, distance: 24.3
click at [1015, 270] on div "New policy" at bounding box center [1041, 276] width 63 height 17
drag, startPoint x: 1061, startPoint y: 297, endPoint x: 1071, endPoint y: 319, distance: 24.0
click at [1062, 297] on div "Starting July 27, 2025, Washington’s SB 5501 bans employers from requiring a dr…" at bounding box center [1112, 338] width 246 height 107
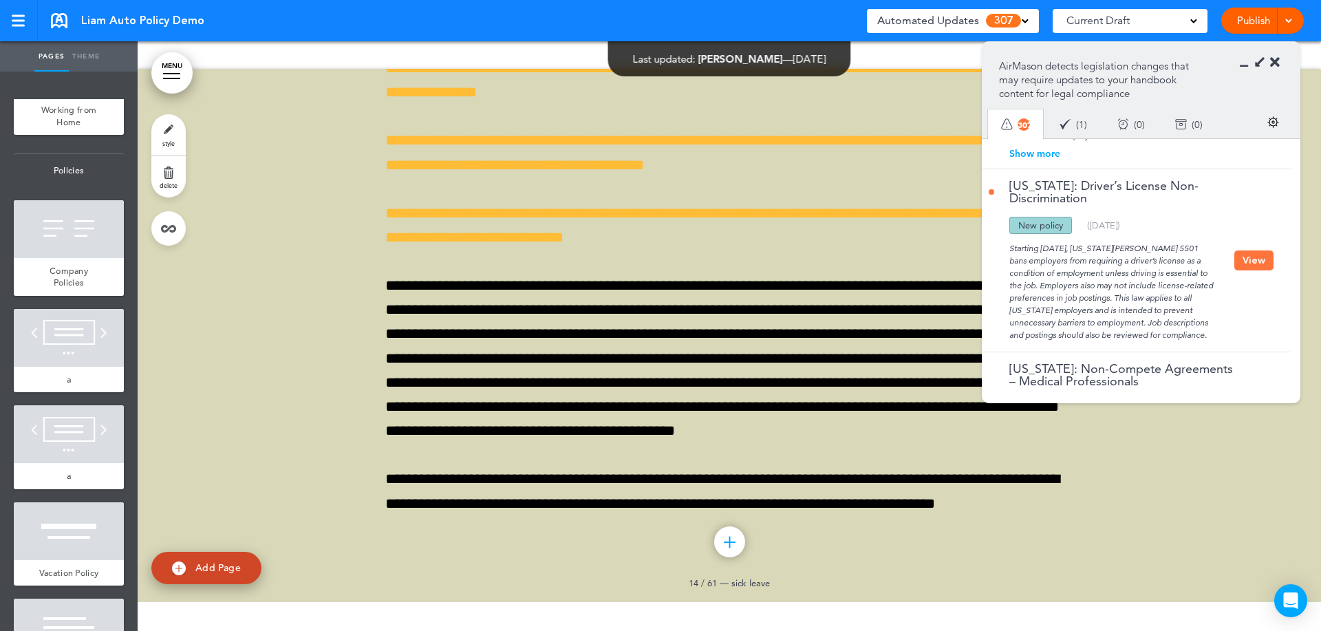
scroll to position [1429, 0]
click at [1238, 253] on button "View" at bounding box center [1254, 259] width 39 height 20
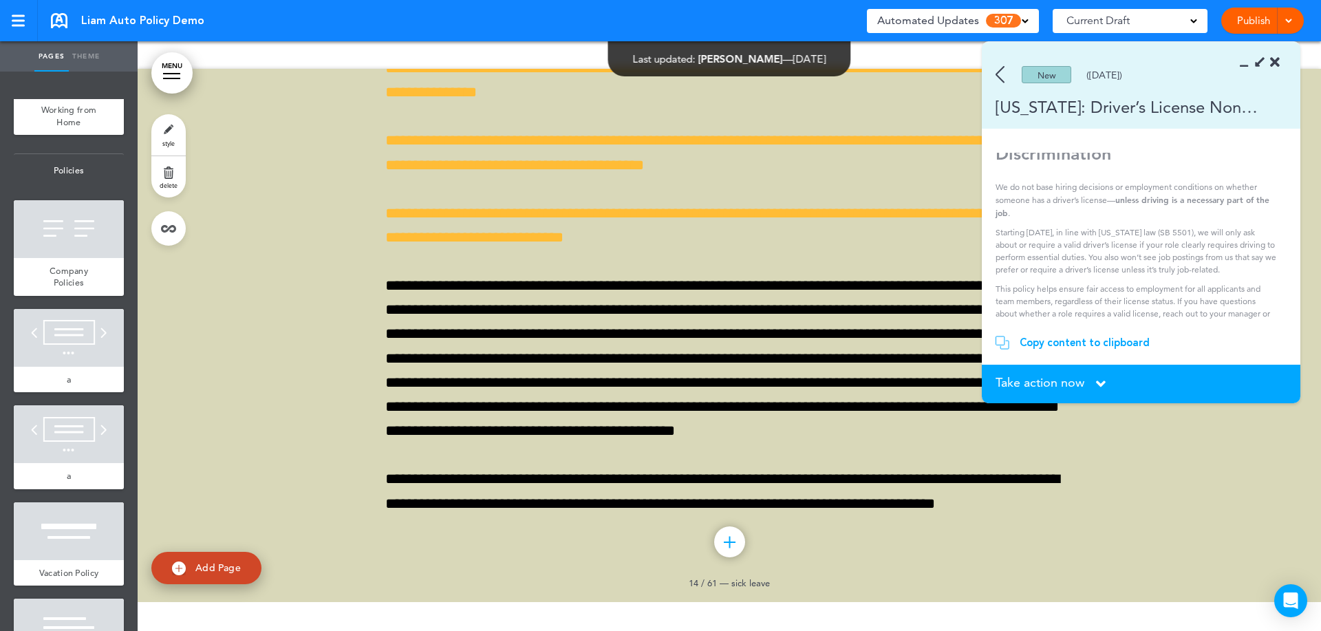
scroll to position [47, 0]
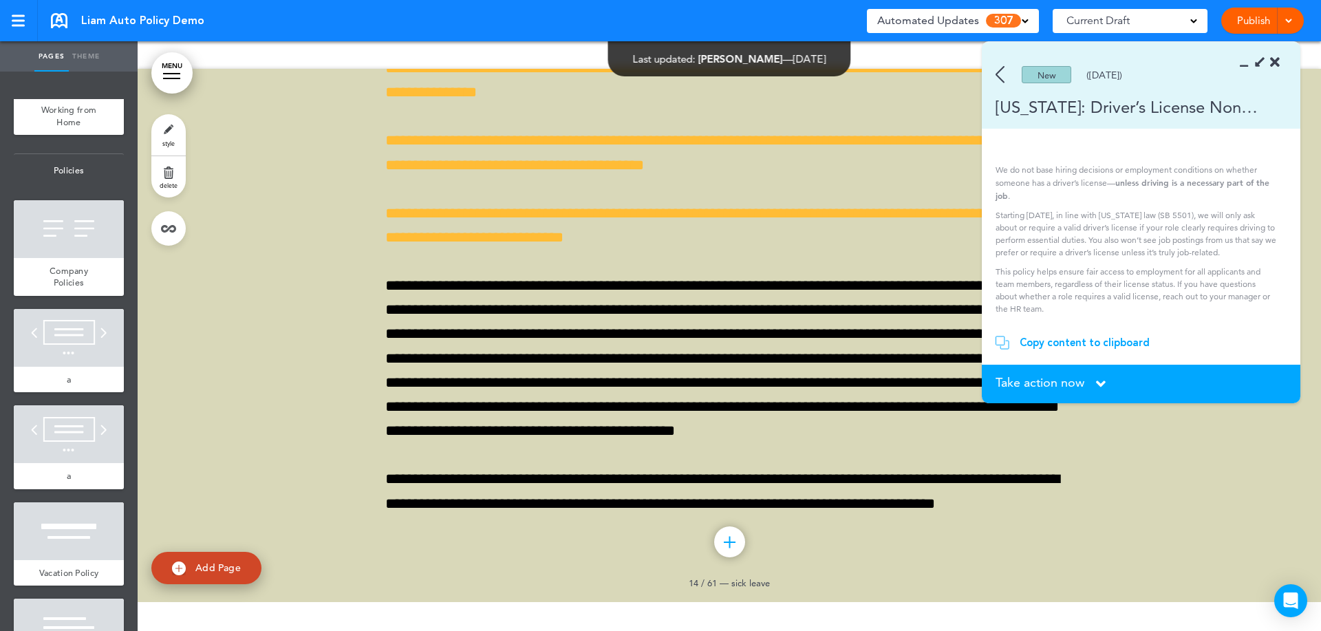
drag, startPoint x: 1080, startPoint y: 312, endPoint x: 1118, endPoint y: 242, distance: 80.1
click at [985, 165] on section "Driver’s License Non-Discrimination We do not base hiring decisions or employme…" at bounding box center [1136, 237] width 309 height 168
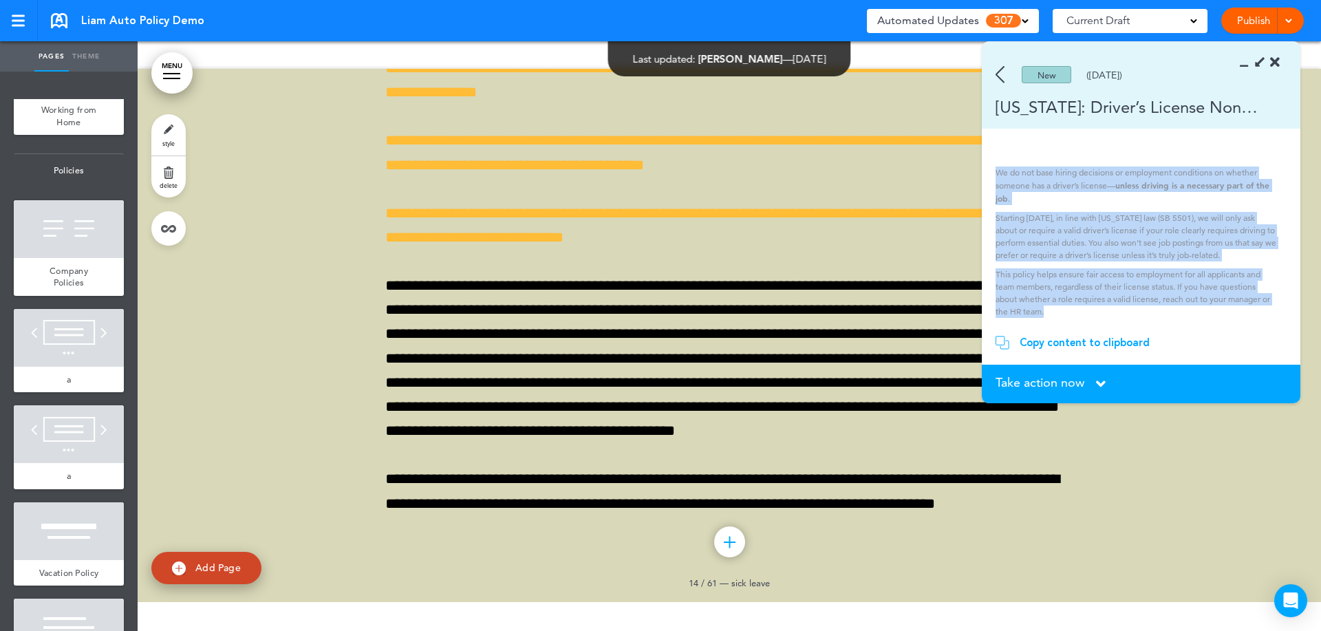
click at [1118, 242] on p "Starting July 27, 2025, in line with Washington law (SB 5501), we will only ask…" at bounding box center [1136, 237] width 281 height 50
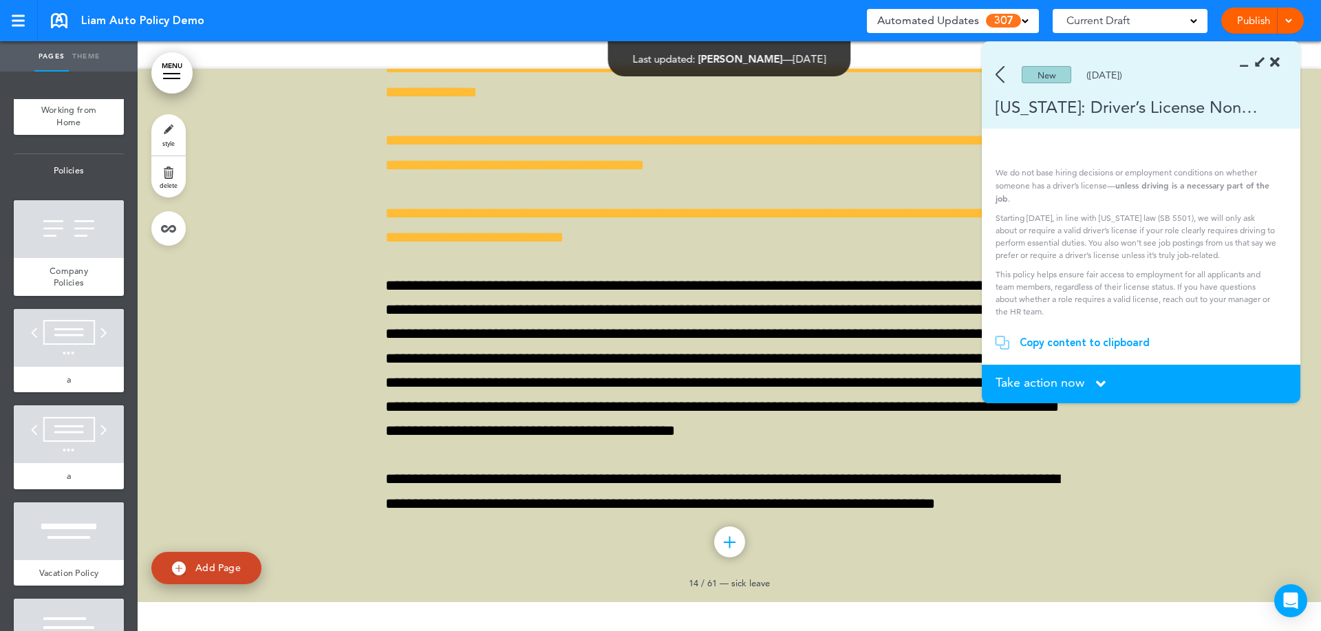
click at [1001, 74] on img at bounding box center [1000, 74] width 9 height 17
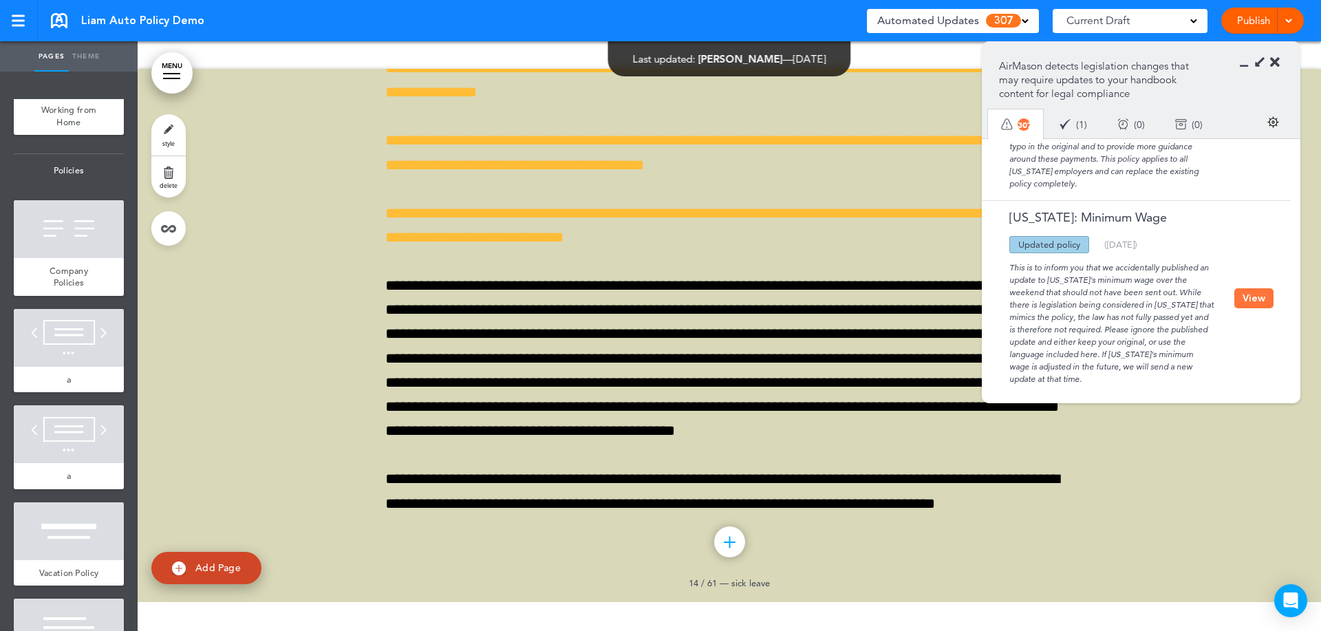
scroll to position [2805, 0]
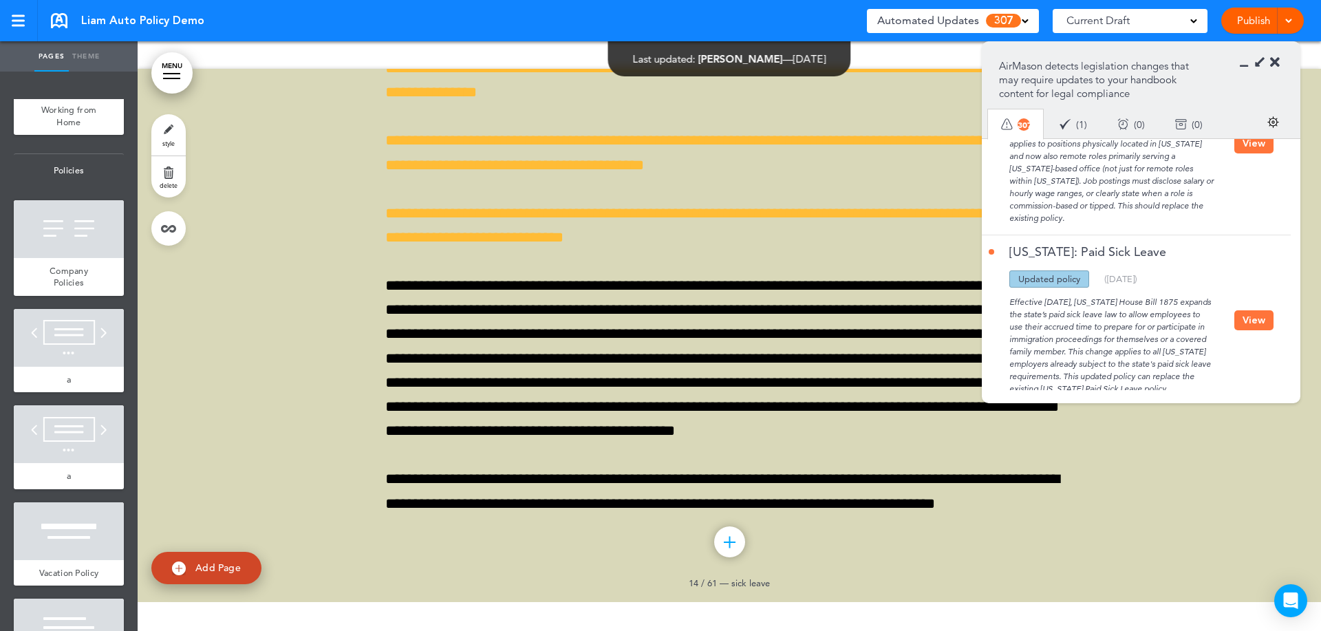
drag, startPoint x: 1142, startPoint y: 266, endPoint x: 1156, endPoint y: 296, distance: 33.0
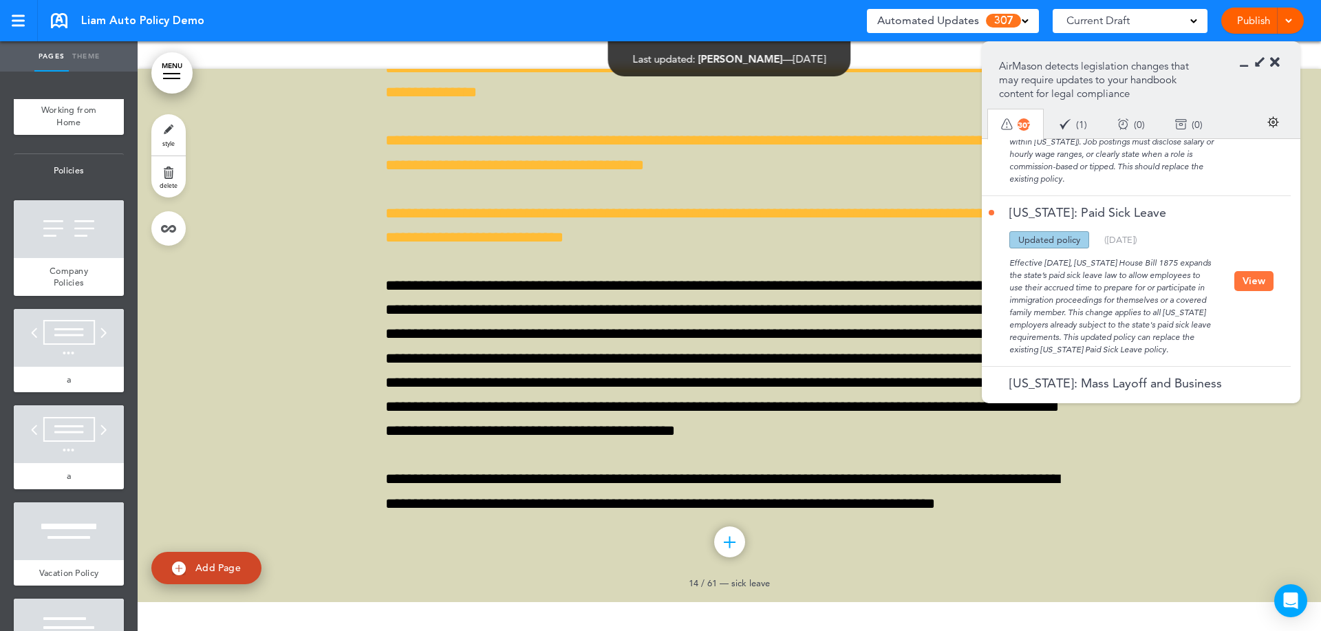
scroll to position [2846, 0]
drag, startPoint x: 1008, startPoint y: 248, endPoint x: 1087, endPoint y: 260, distance: 80.0
click at [1087, 260] on div "Effective July 27, 2025, Washington House Bill 1875 expands the state’s paid si…" at bounding box center [1112, 299] width 246 height 107
click at [1255, 269] on button "View" at bounding box center [1254, 279] width 39 height 20
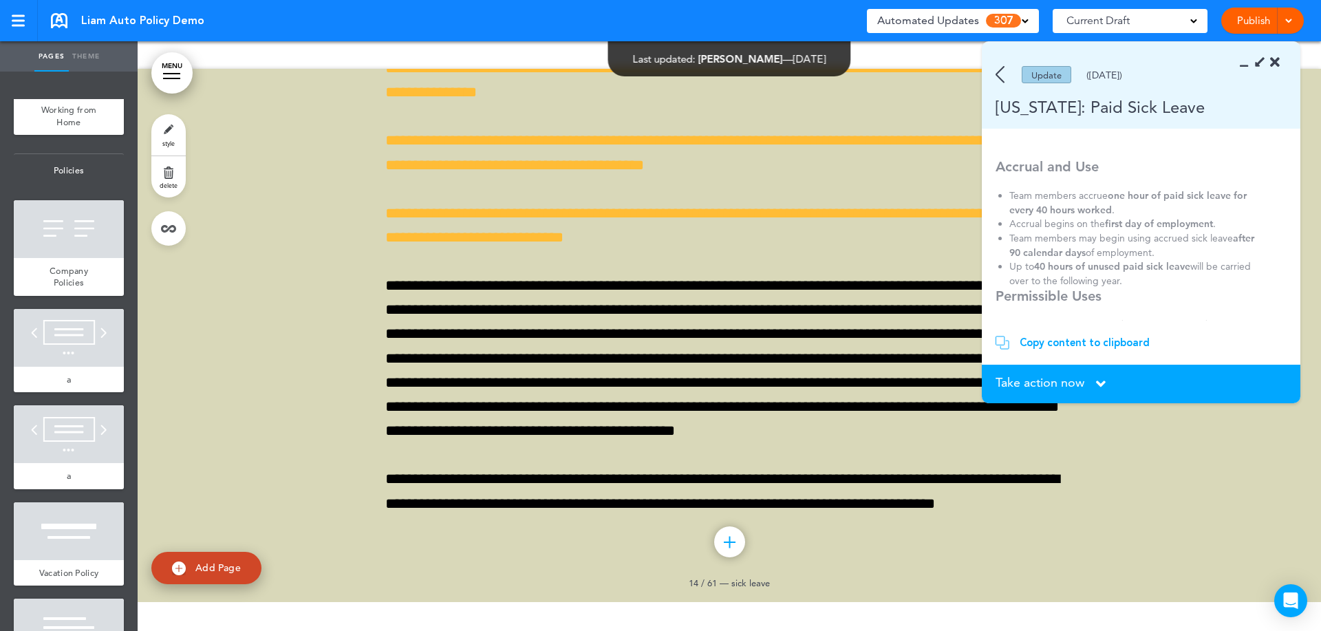
scroll to position [0, 0]
click at [1098, 387] on icon at bounding box center [1101, 383] width 10 height 15
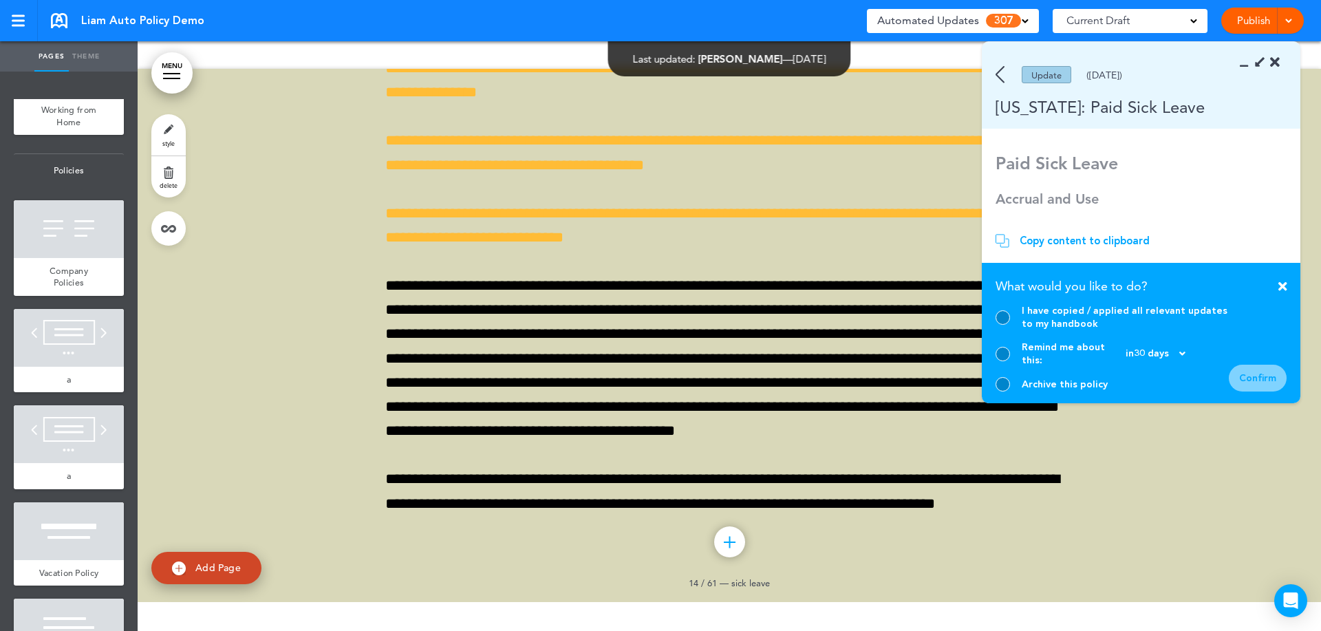
click at [1281, 292] on icon at bounding box center [1283, 286] width 8 height 12
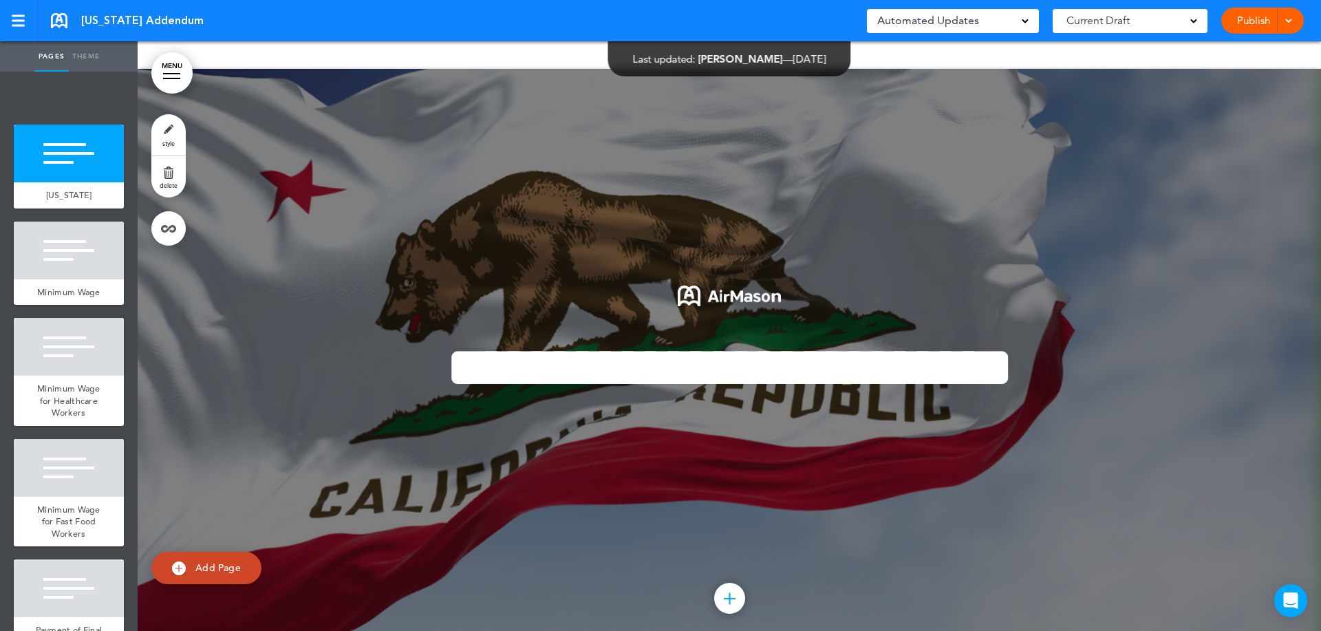
click at [975, 21] on span "Automated Updates" at bounding box center [928, 20] width 102 height 19
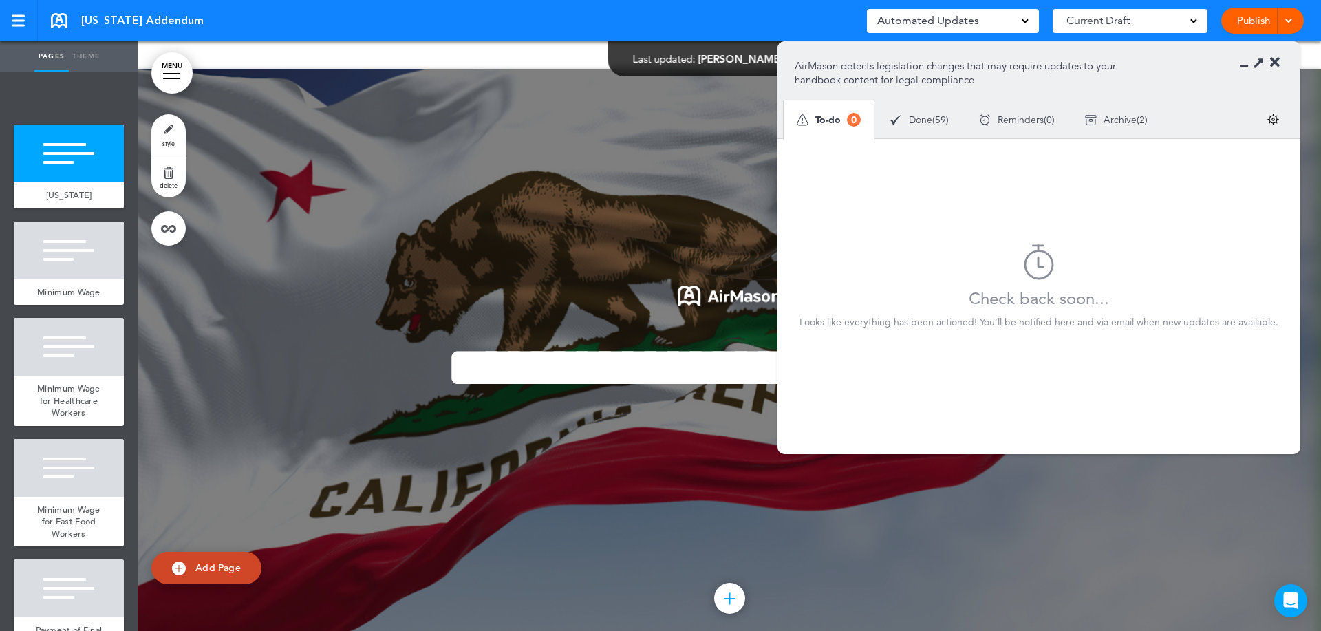
click at [902, 127] on div "Done ( 59 )" at bounding box center [919, 120] width 89 height 36
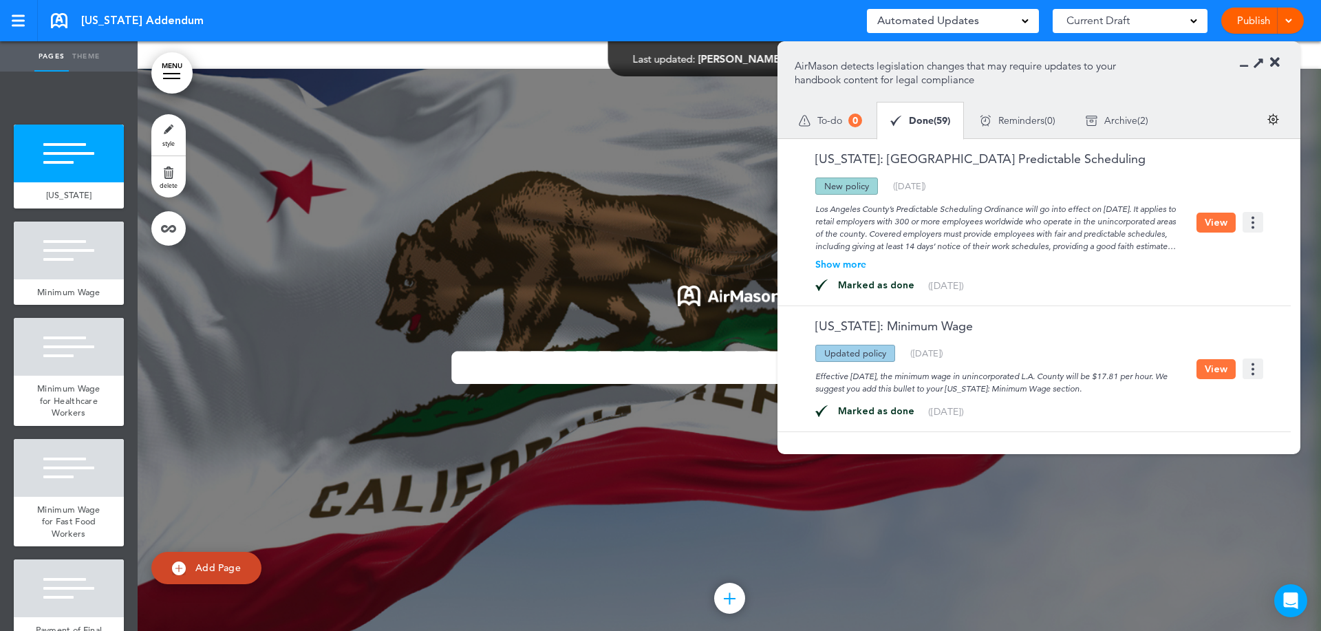
drag, startPoint x: 1089, startPoint y: 253, endPoint x: 1104, endPoint y: 306, distance: 54.9
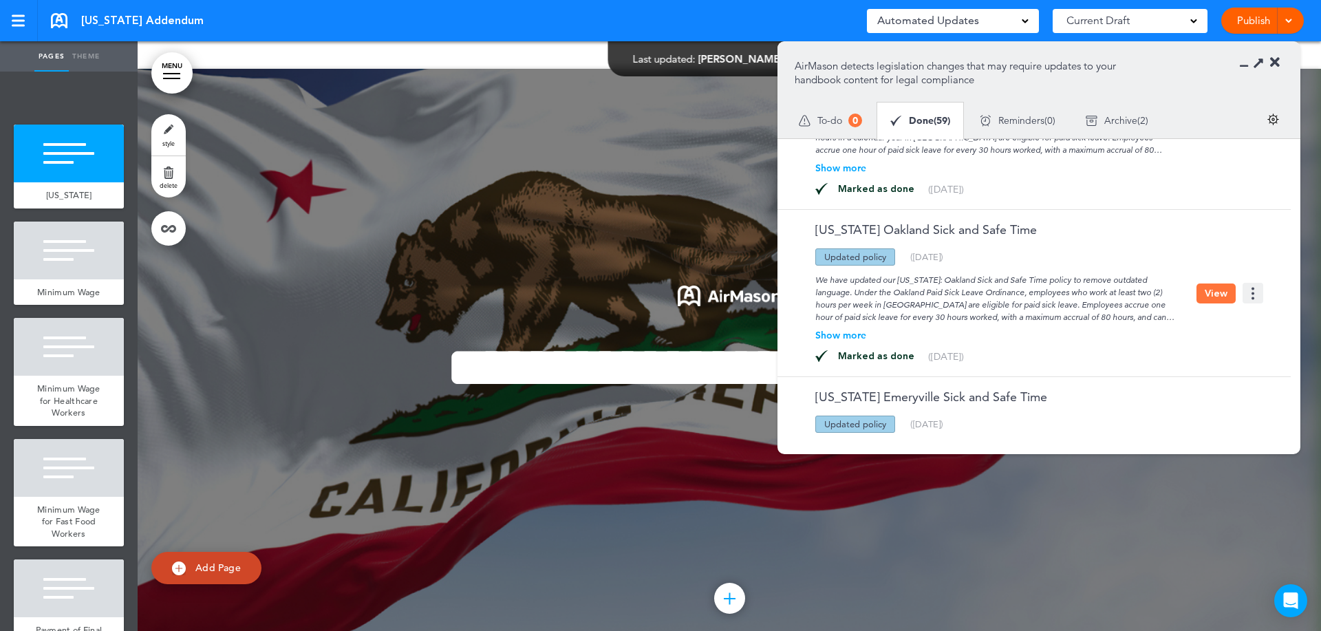
scroll to position [1551, 0]
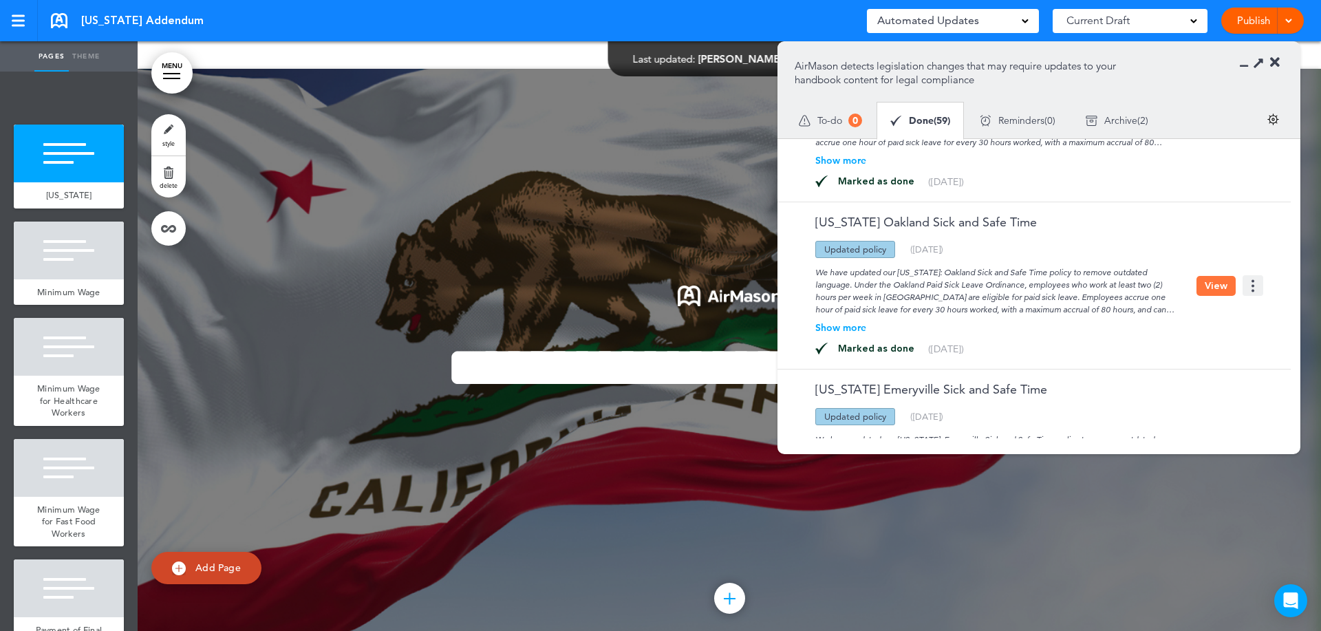
drag, startPoint x: 1078, startPoint y: 275, endPoint x: 1080, endPoint y: 284, distance: 9.4
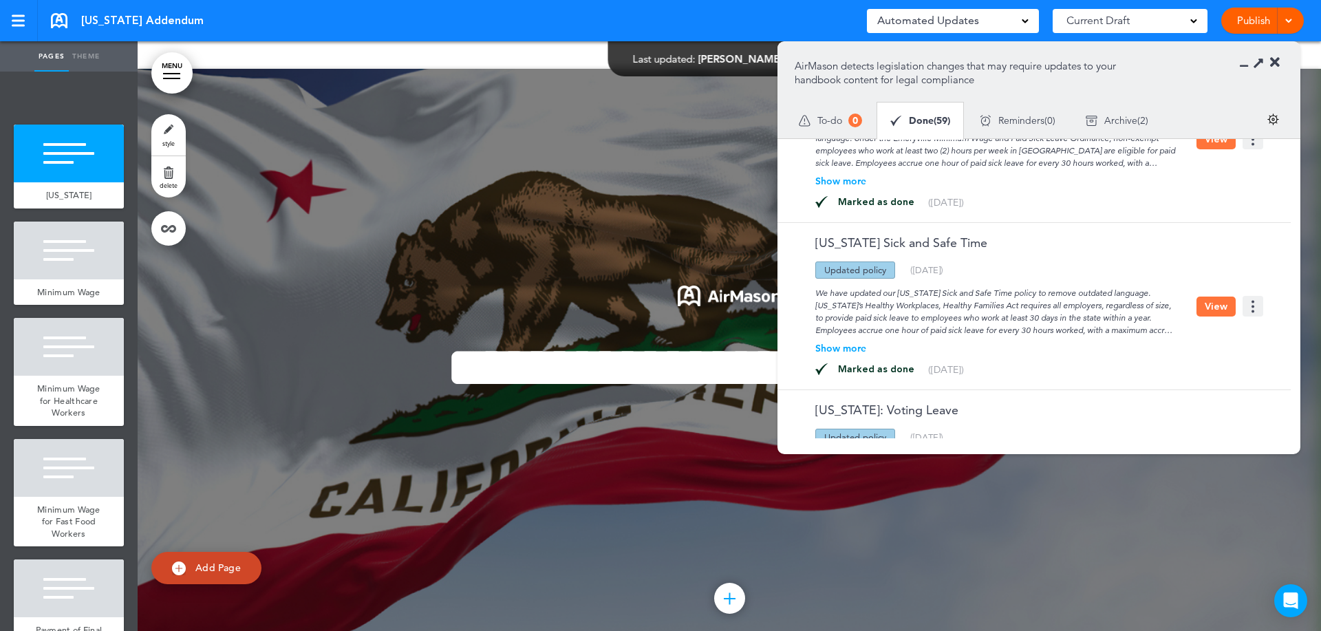
scroll to position [1871, 0]
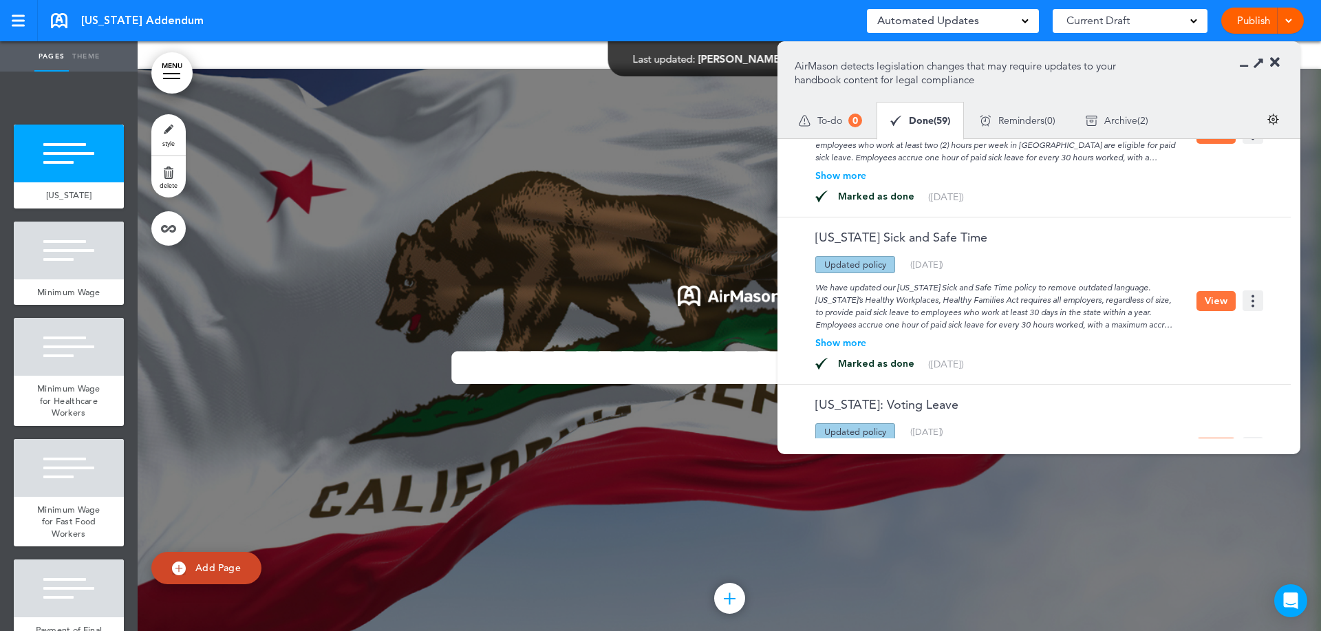
drag, startPoint x: 1111, startPoint y: 265, endPoint x: 1116, endPoint y: 277, distance: 12.4
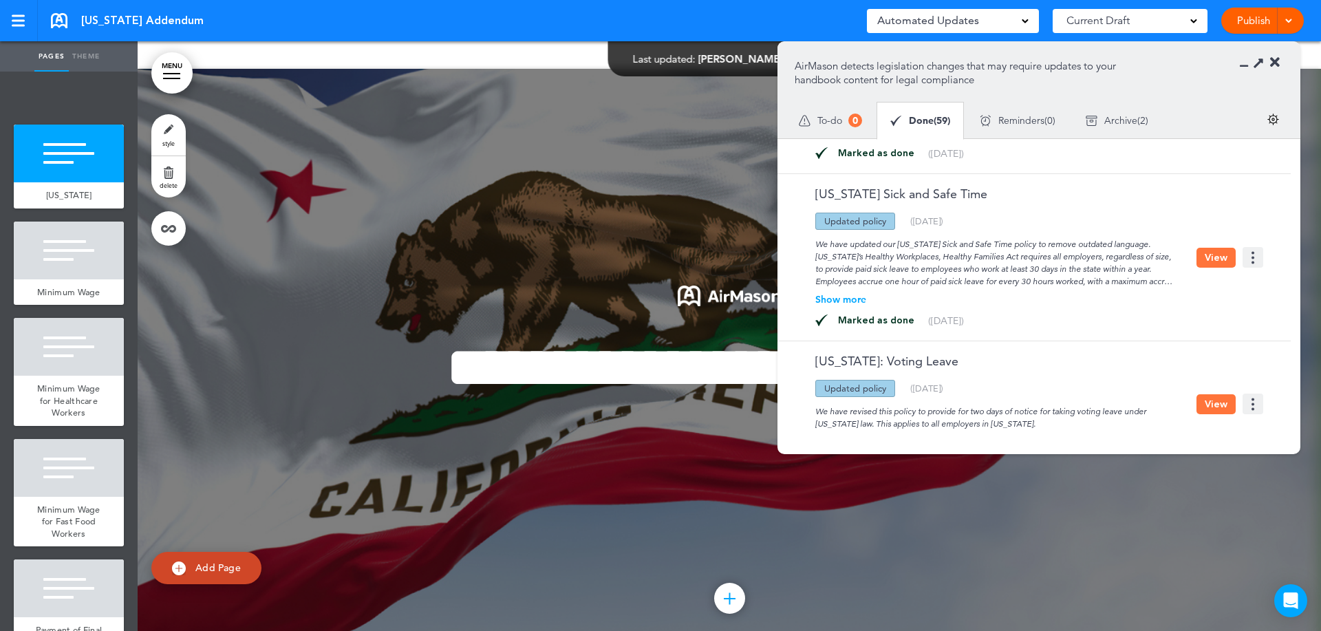
scroll to position [1915, 0]
click at [1211, 259] on button "View" at bounding box center [1216, 257] width 39 height 20
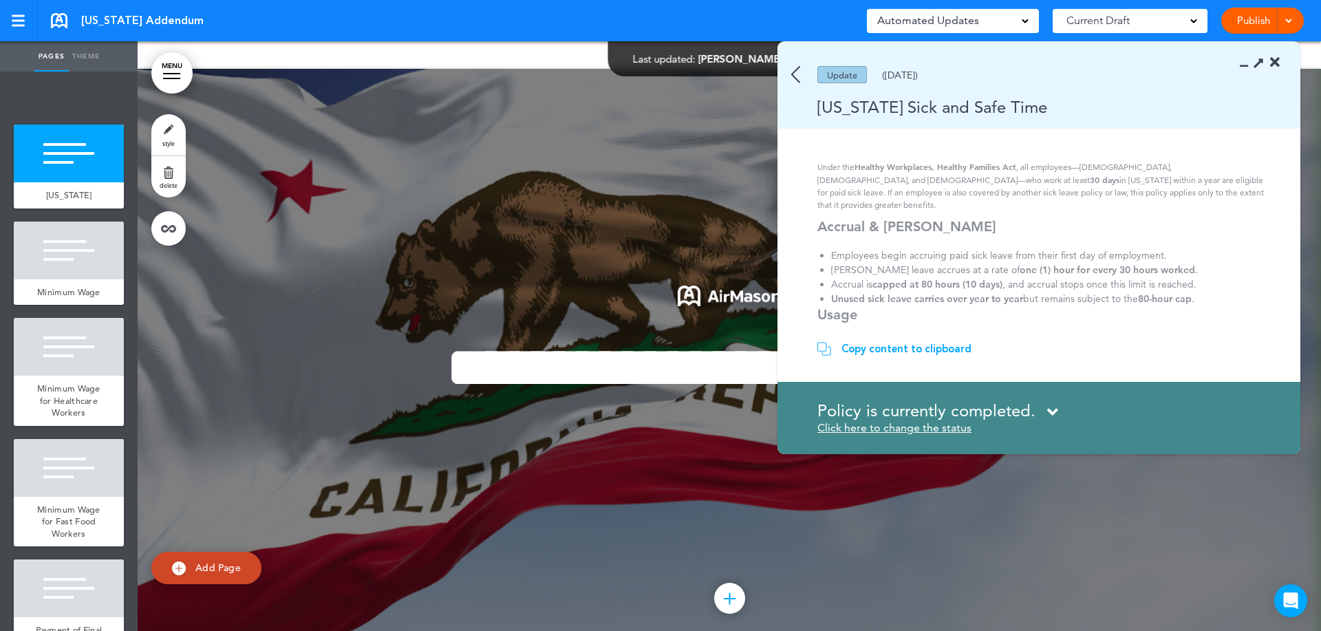
scroll to position [67, 0]
drag, startPoint x: 875, startPoint y: 248, endPoint x: 1000, endPoint y: 246, distance: 125.3
click at [1000, 257] on li "[PERSON_NAME] leave accrues at a rate of one (1) hour for every 30 hours worked…" at bounding box center [1041, 264] width 420 height 14
click at [1020, 257] on strong "one (1) hour for every 30 hours worked" at bounding box center [1107, 263] width 175 height 12
drag, startPoint x: 1144, startPoint y: 248, endPoint x: 997, endPoint y: 248, distance: 148.0
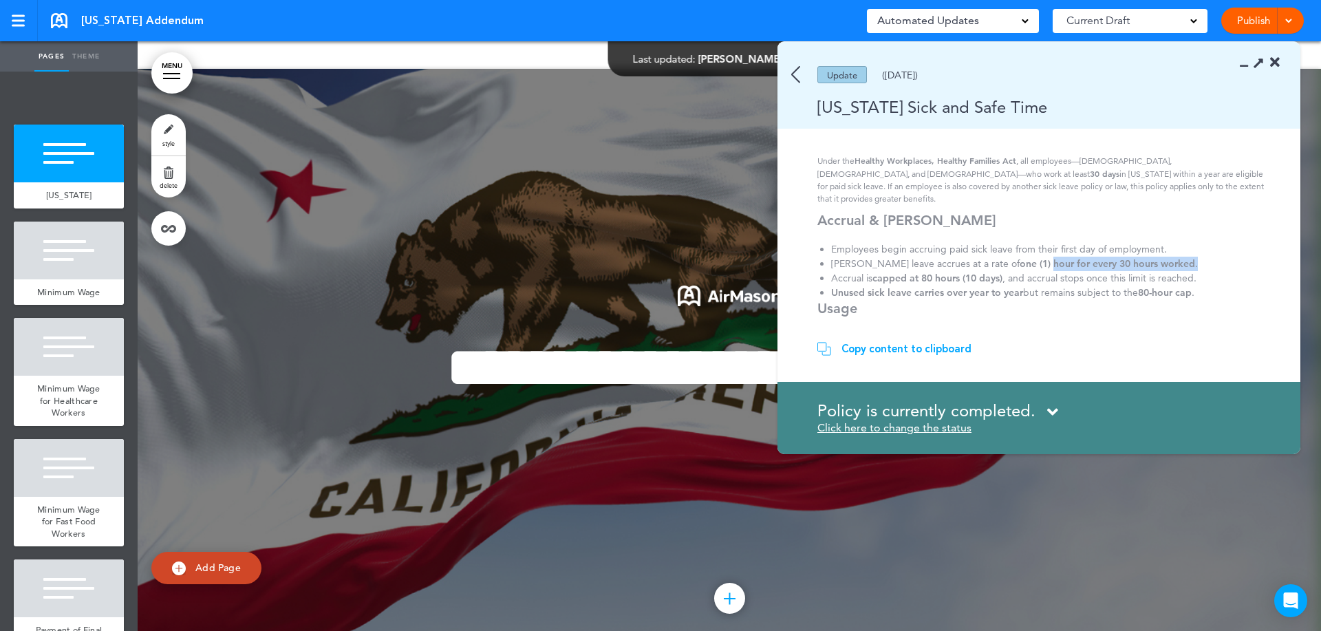
click at [997, 257] on li "[PERSON_NAME] leave accrues at a rate of one (1) hour for every 30 hours worked…" at bounding box center [1041, 264] width 420 height 14
click at [1020, 257] on strong "one (1) hour for every 30 hours worked" at bounding box center [1107, 263] width 175 height 12
drag, startPoint x: 1147, startPoint y: 251, endPoint x: 1063, endPoint y: 248, distance: 84.7
click at [1063, 257] on li "[PERSON_NAME] leave accrues at a rate of one (1) hour for every 30 hours worked…" at bounding box center [1041, 264] width 420 height 14
click at [1063, 257] on strong "one (1) hour for every 30 hours worked" at bounding box center [1107, 263] width 175 height 12
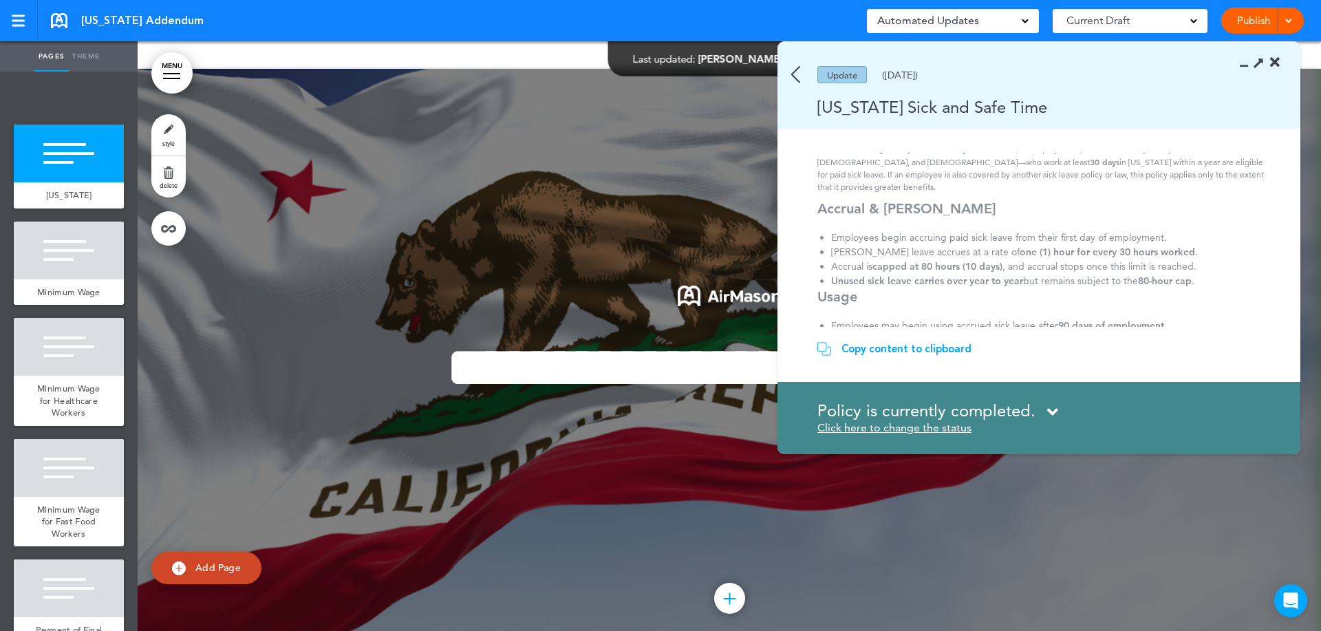
scroll to position [0, 0]
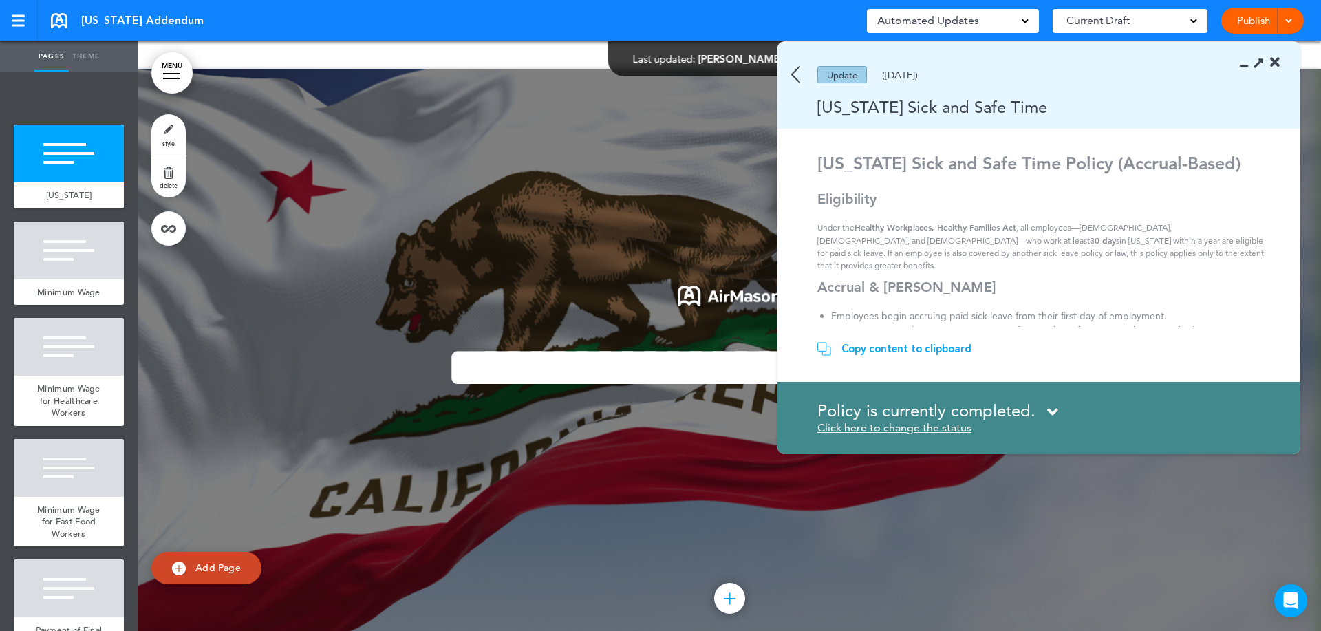
click at [164, 74] on div at bounding box center [171, 73] width 17 height 1
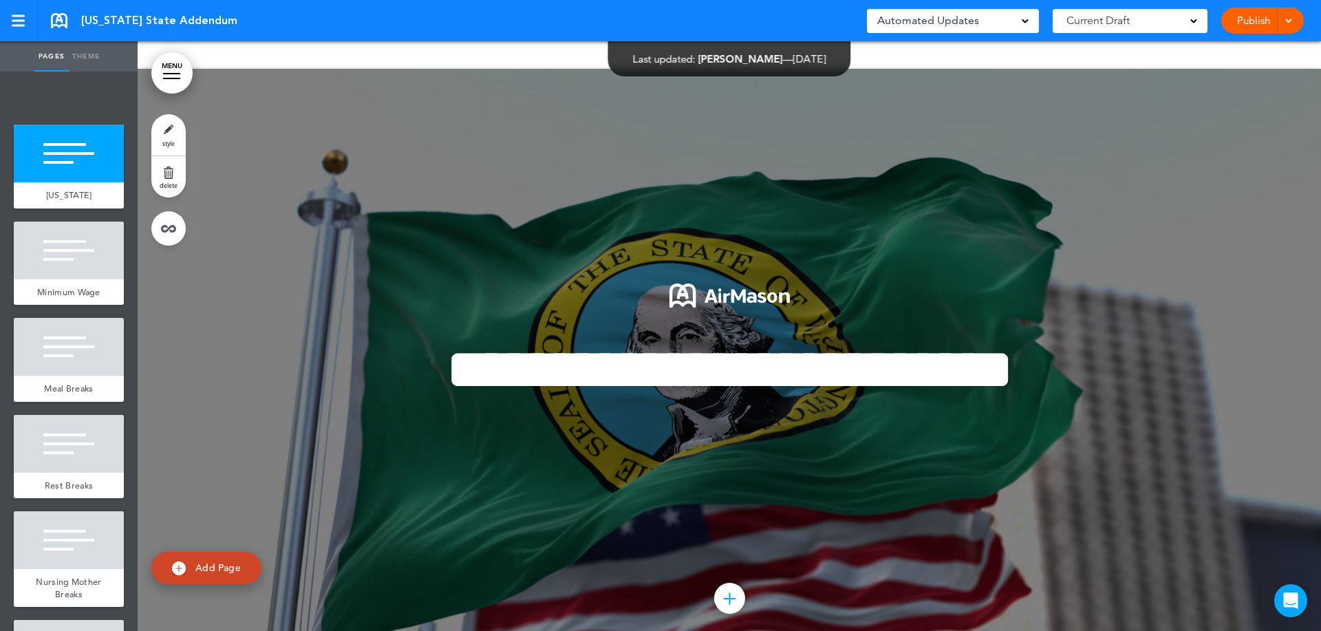
click at [1135, 18] on div "Current Draft" at bounding box center [1130, 21] width 155 height 24
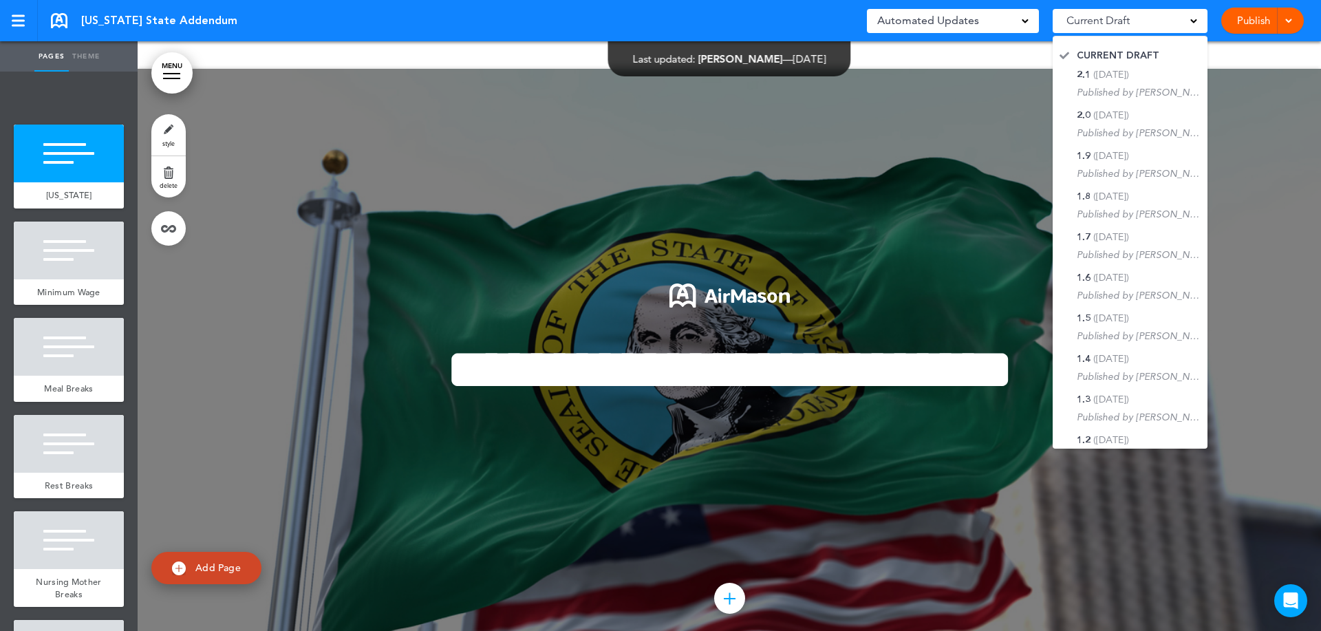
click at [1011, 24] on div "Automated Updates 0" at bounding box center [952, 20] width 151 height 19
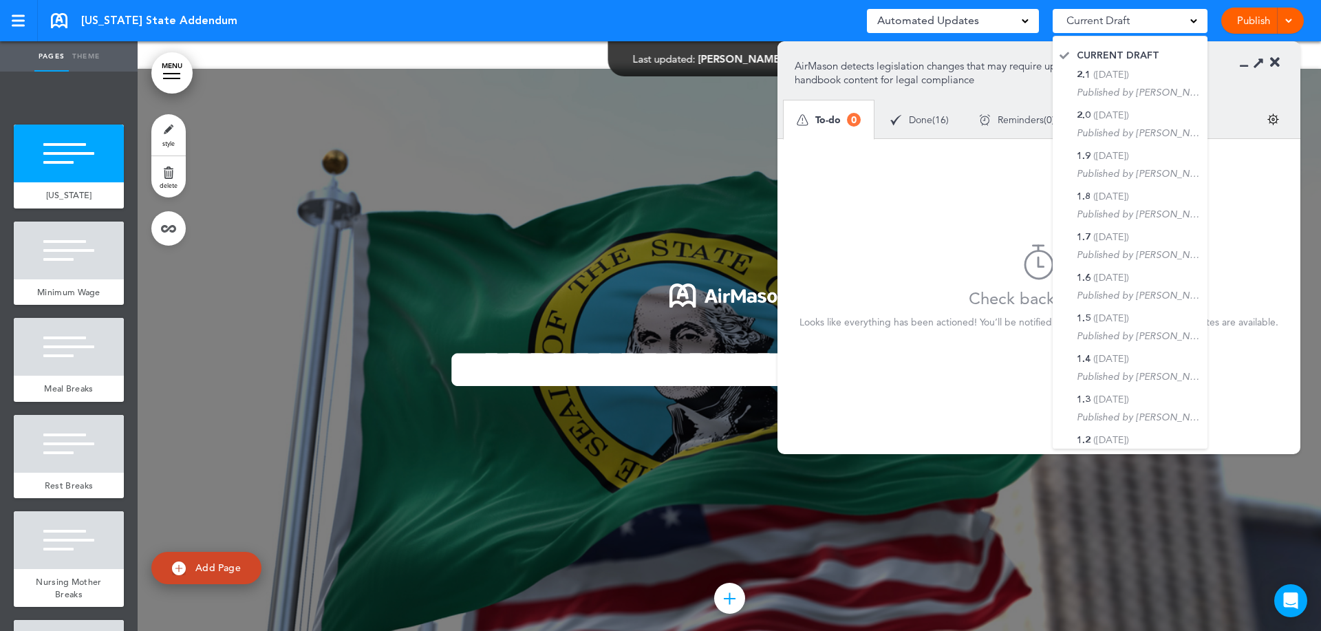
click at [919, 116] on span "Done" at bounding box center [920, 120] width 23 height 10
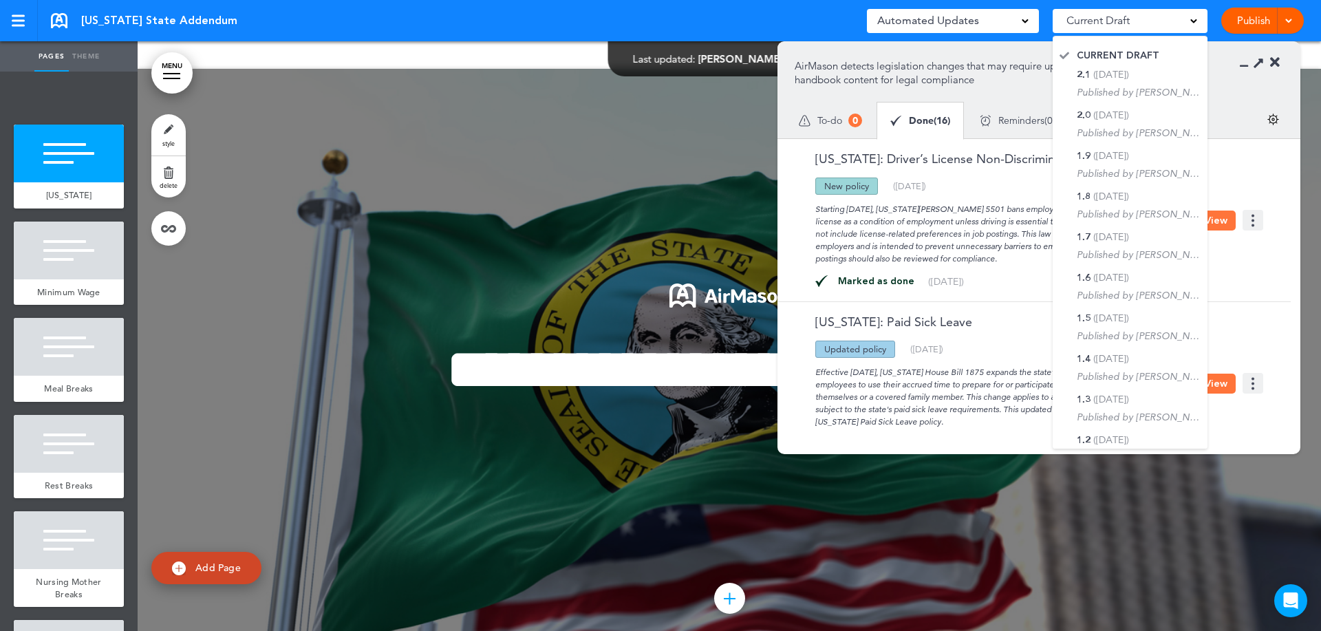
click at [1001, 221] on div "Starting July 27, 2025, Washington’s SB 5501 bans employers from requiring a dr…" at bounding box center [996, 230] width 402 height 70
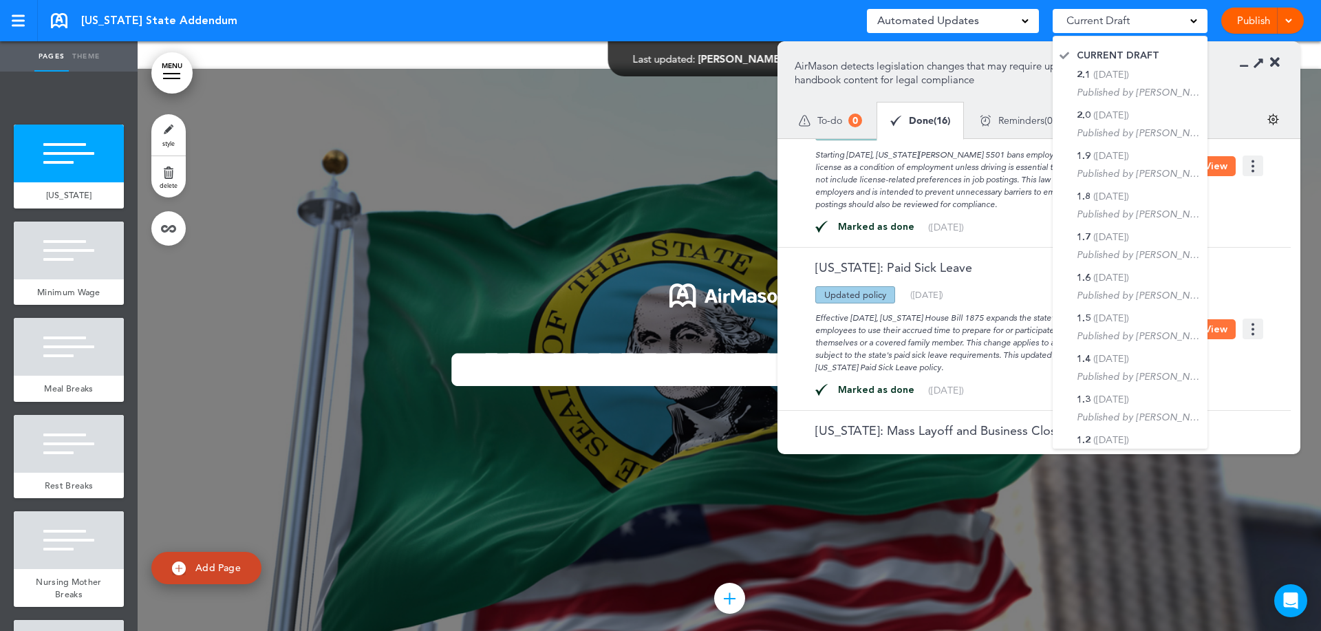
scroll to position [63, 0]
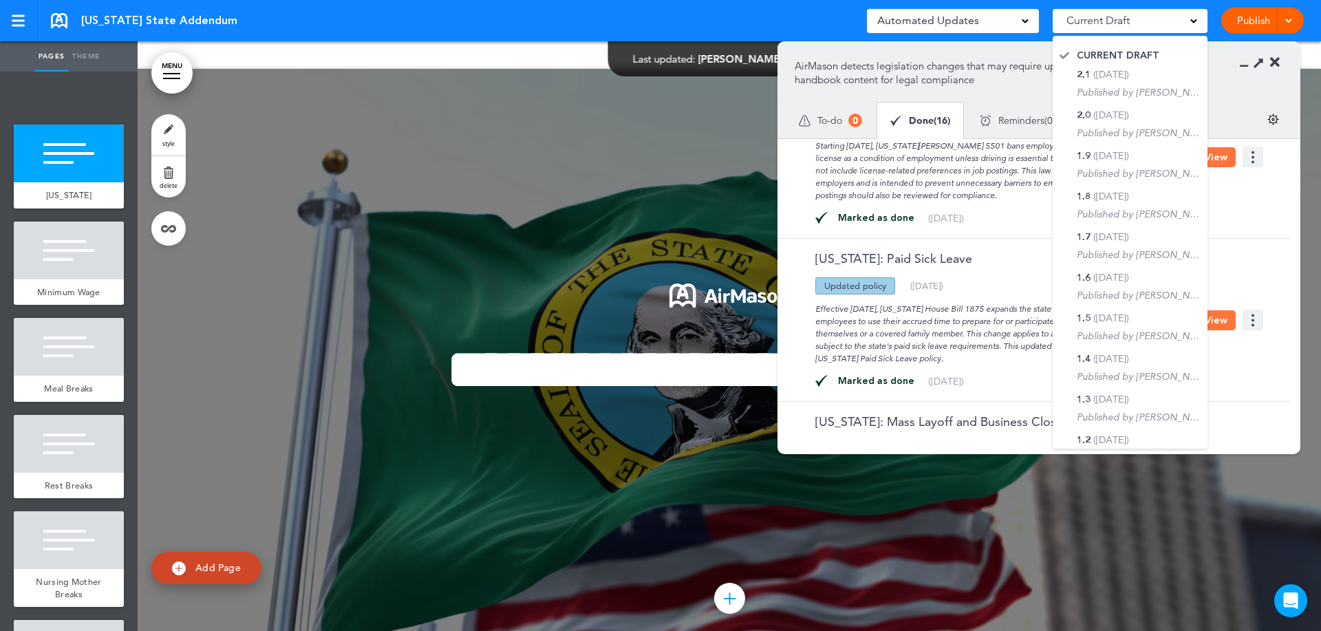
click at [1149, 25] on div "Current Draft" at bounding box center [1130, 21] width 155 height 24
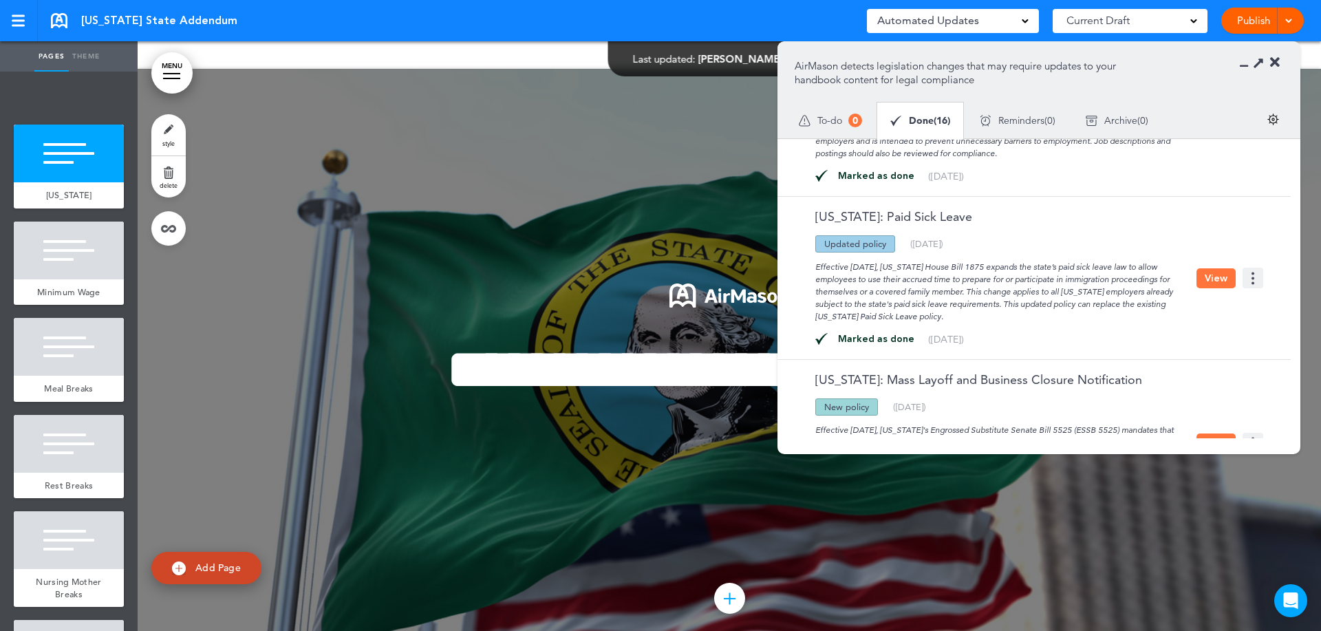
scroll to position [121, 0]
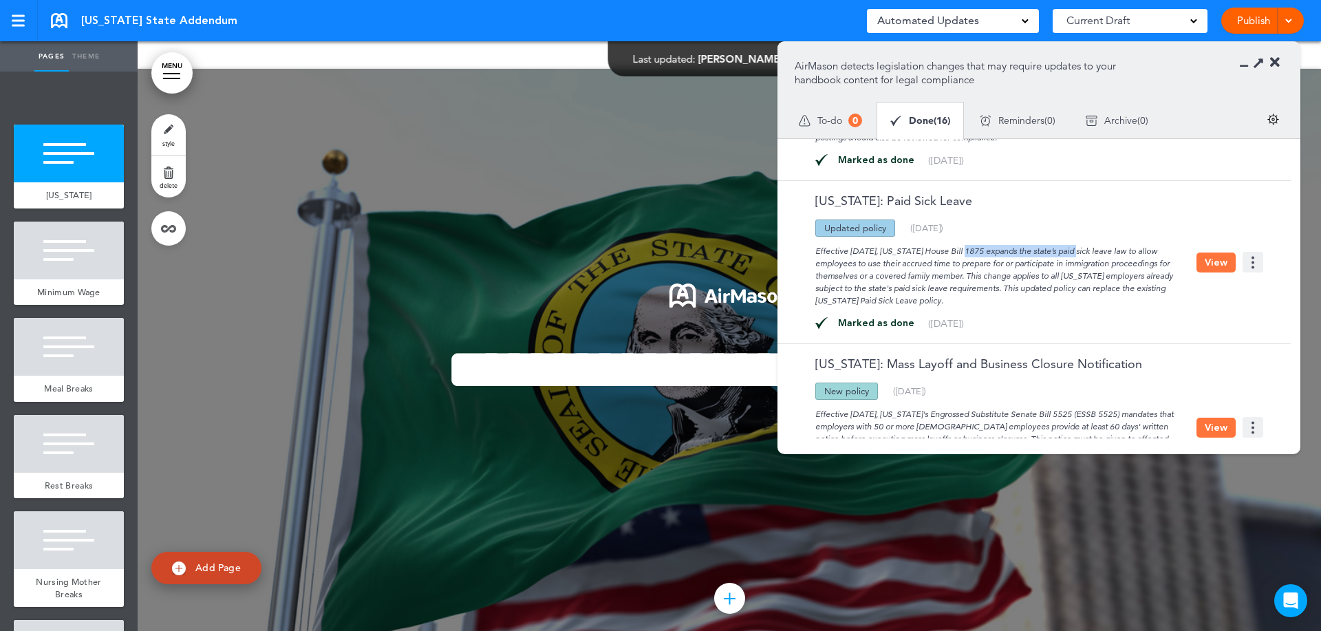
drag, startPoint x: 907, startPoint y: 254, endPoint x: 1024, endPoint y: 255, distance: 117.0
click at [1024, 255] on div "Effective July 27, 2025, Washington House Bill 1875 expands the state’s paid si…" at bounding box center [996, 272] width 402 height 70
click at [1025, 255] on div "Effective July 27, 2025, Washington House Bill 1875 expands the state’s paid si…" at bounding box center [996, 272] width 402 height 70
drag, startPoint x: 1026, startPoint y: 273, endPoint x: 1052, endPoint y: 288, distance: 30.2
click at [1044, 284] on div "Effective July 27, 2025, Washington House Bill 1875 expands the state’s paid si…" at bounding box center [996, 272] width 402 height 70
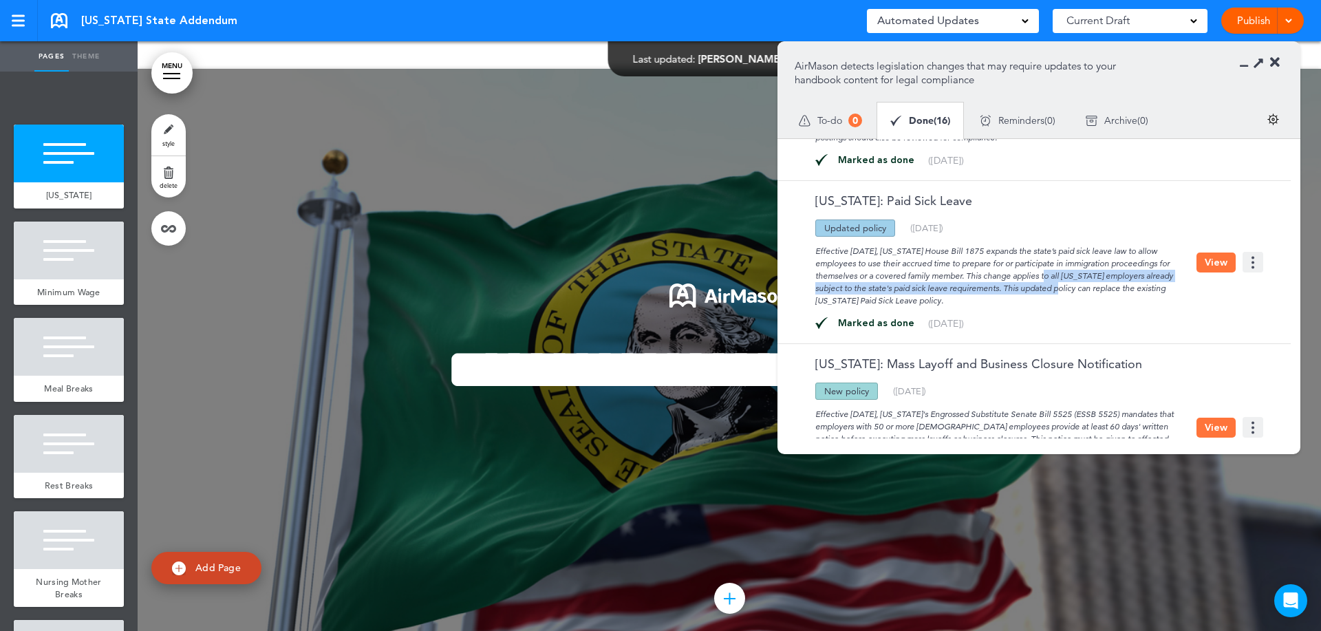
click at [1208, 255] on button "View" at bounding box center [1216, 263] width 39 height 20
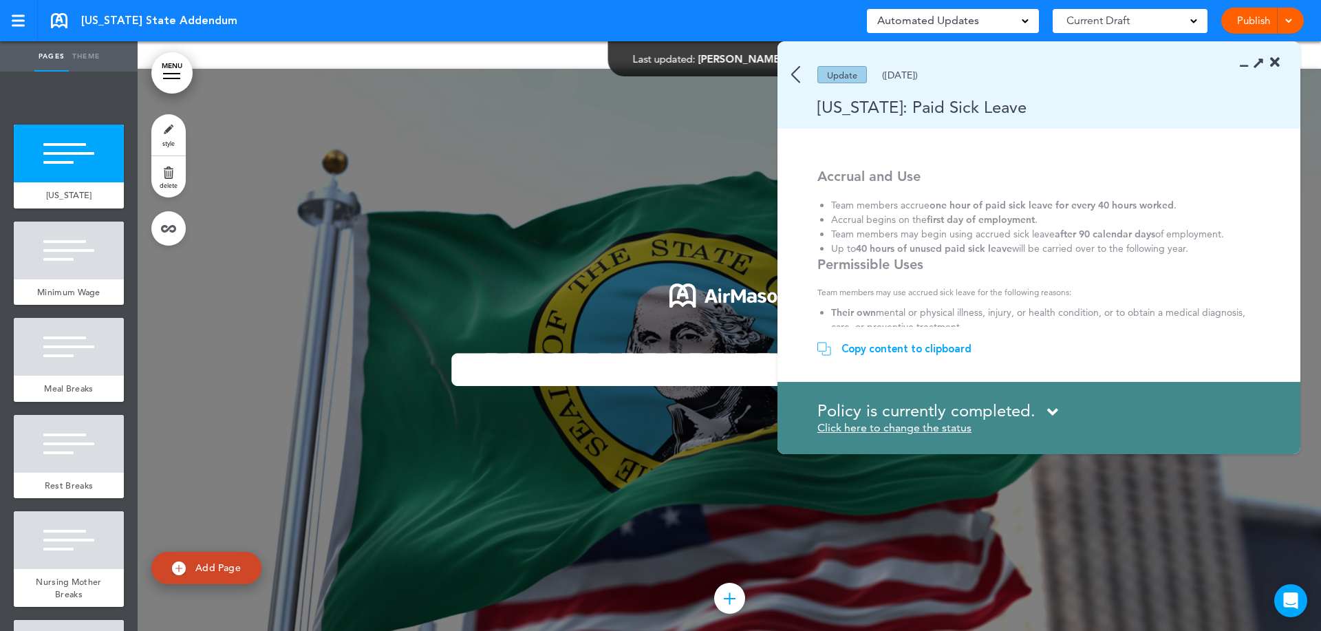
scroll to position [25, 0]
